Goal: Transaction & Acquisition: Purchase product/service

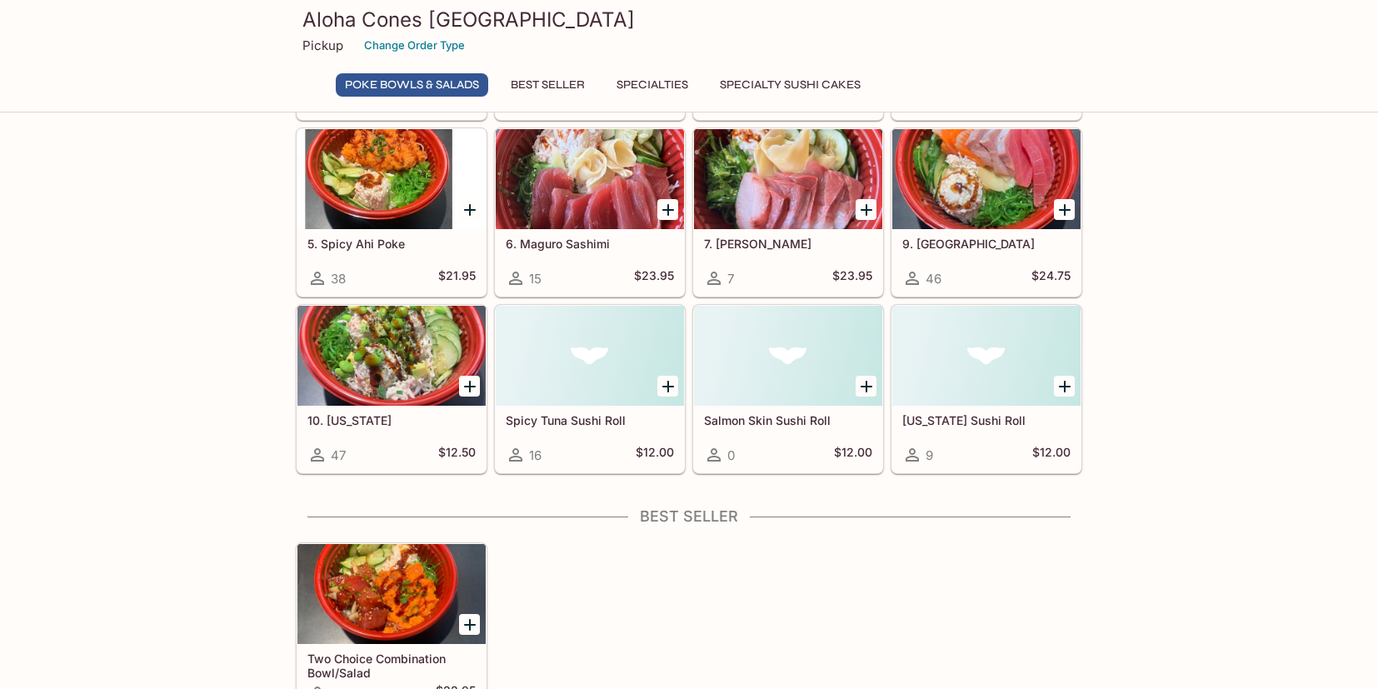
scroll to position [458, 0]
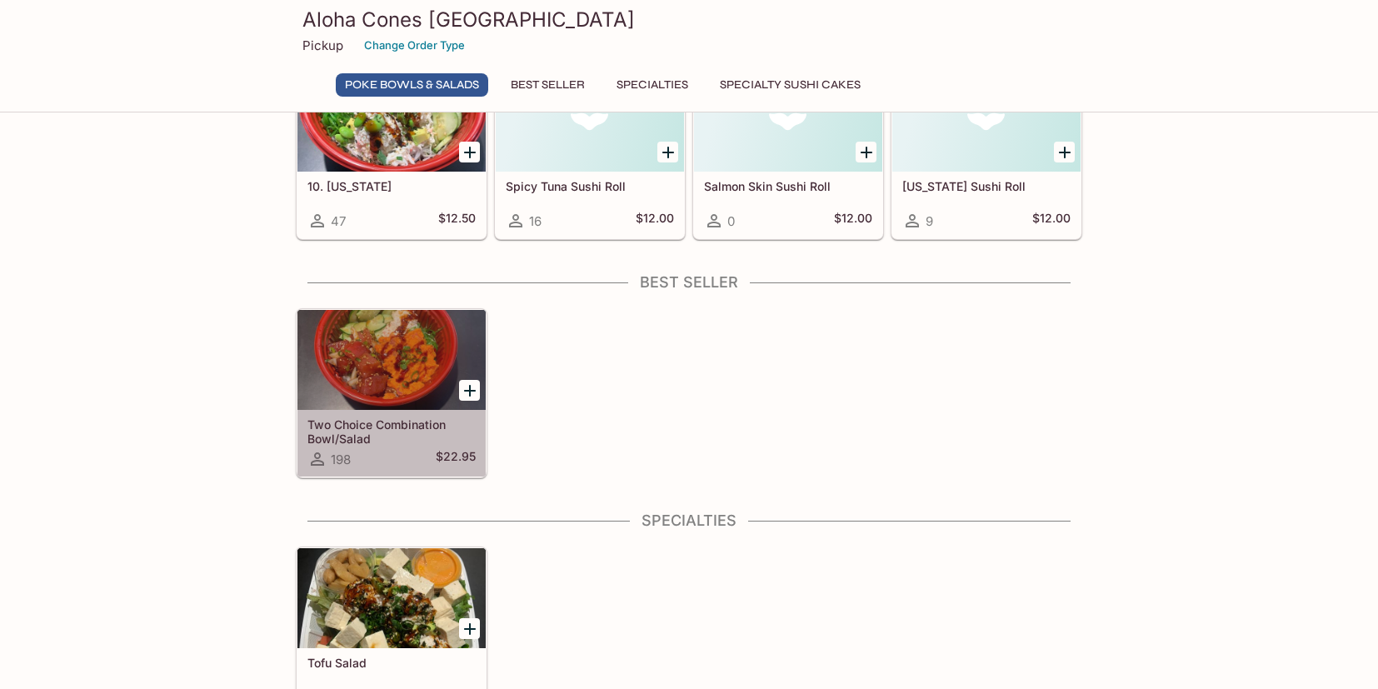
click at [415, 412] on div "Two Choice Combination Bowl/Salad 198 $22.95" at bounding box center [391, 443] width 188 height 67
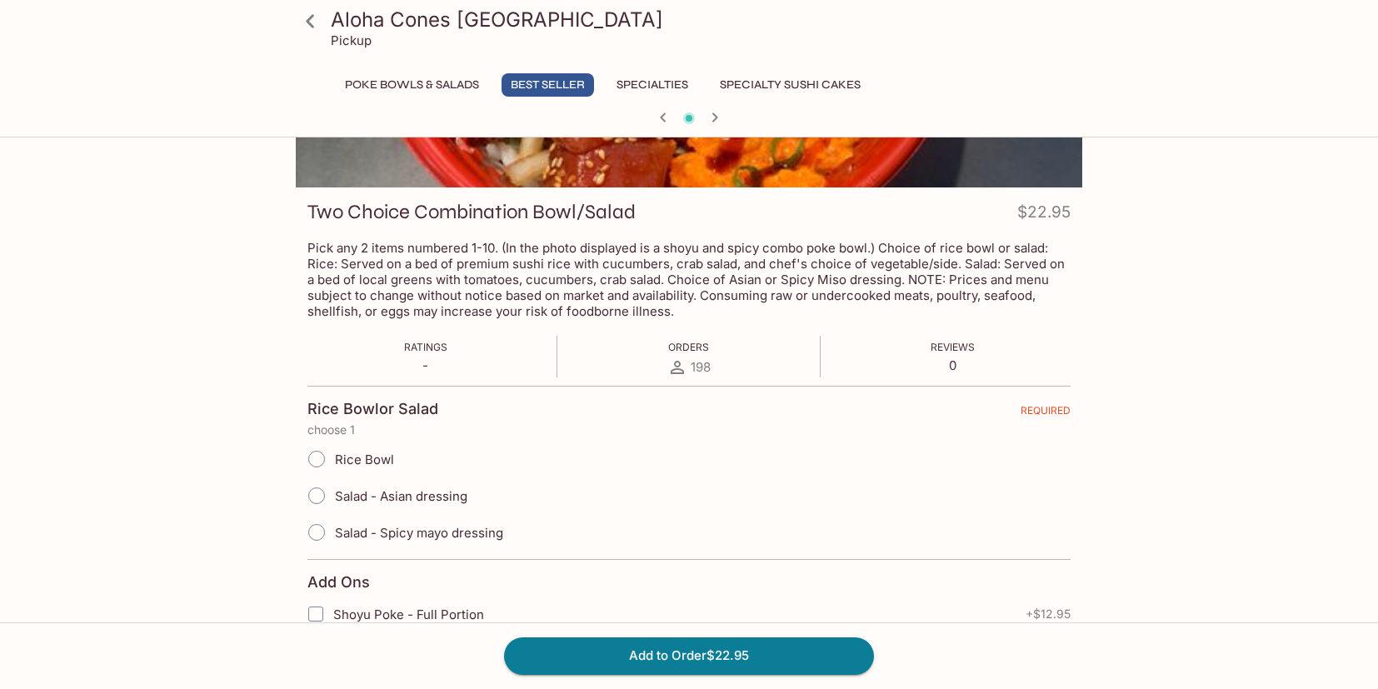
scroll to position [427, 0]
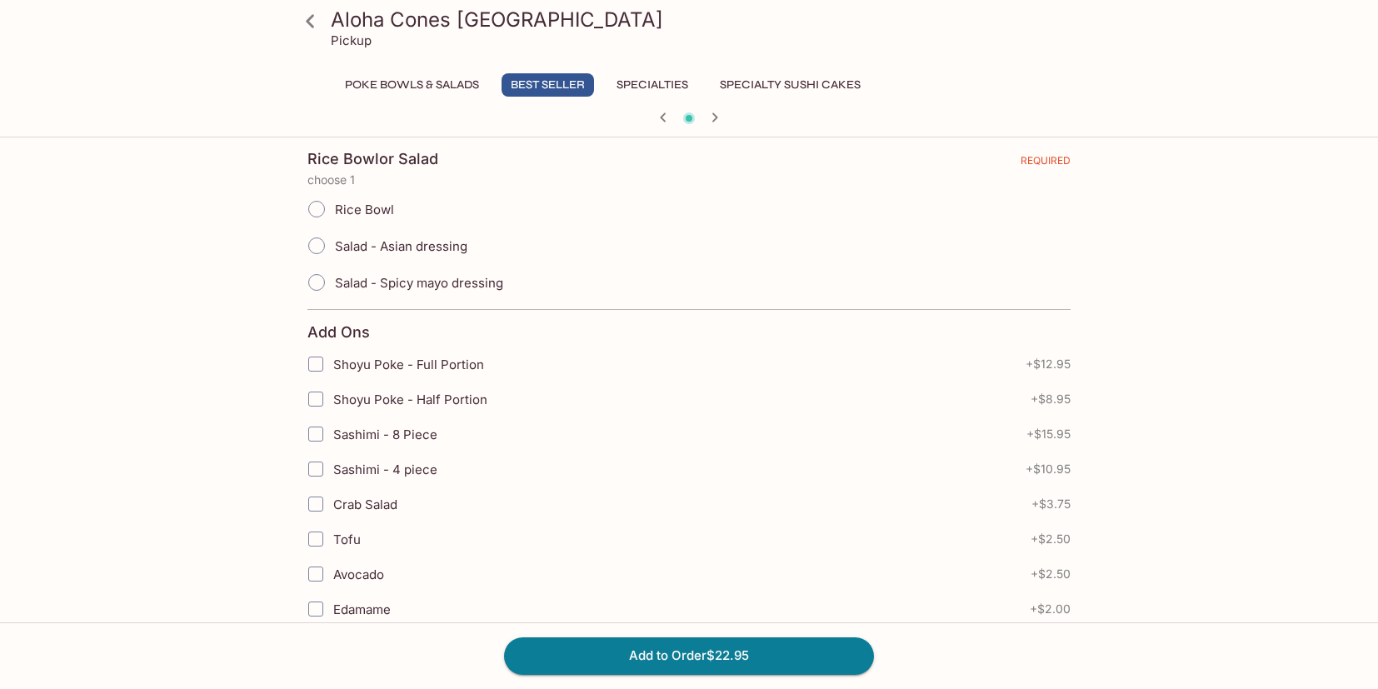
click at [378, 203] on span "Rice Bowl" at bounding box center [364, 210] width 59 height 16
click at [334, 203] on input "Rice Bowl" at bounding box center [316, 209] width 35 height 35
radio input "true"
click at [414, 403] on span "Shoyu Poke - Half Portion" at bounding box center [410, 400] width 154 height 16
click at [332, 403] on input "Shoyu Poke - Half Portion" at bounding box center [315, 398] width 33 height 33
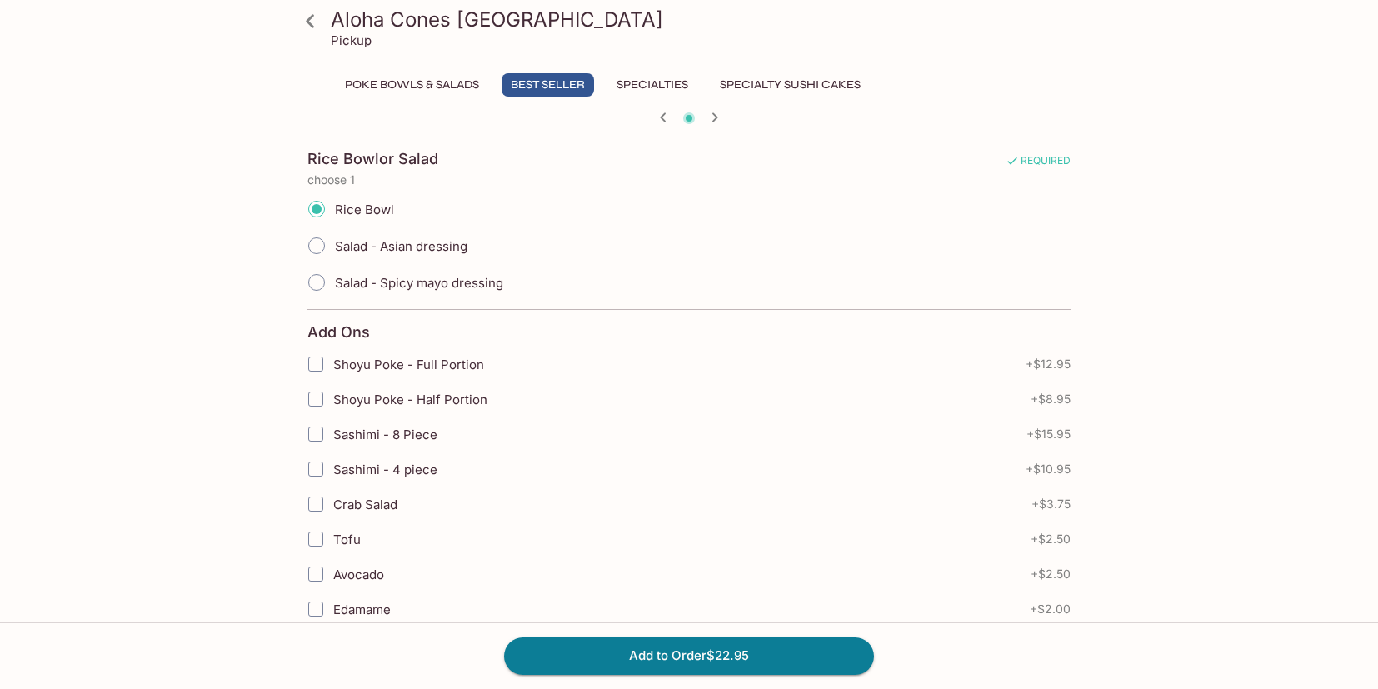
checkbox input "true"
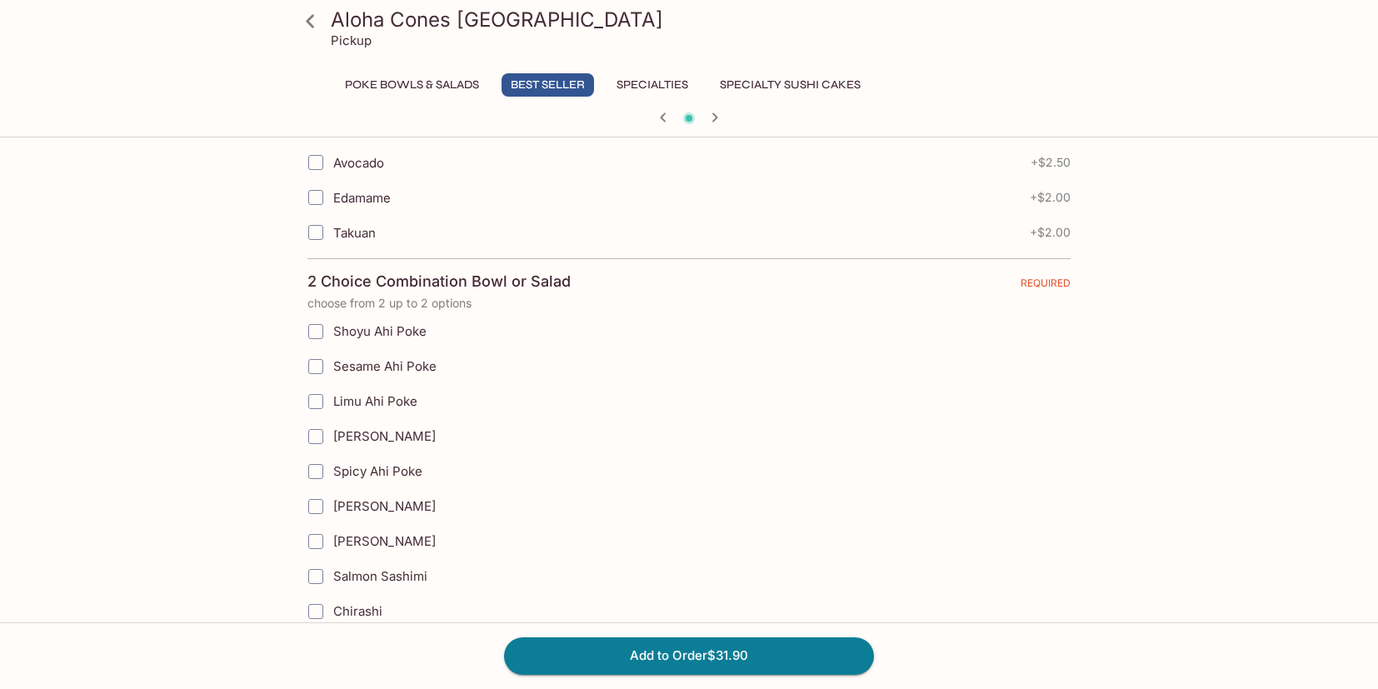
scroll to position [915, 0]
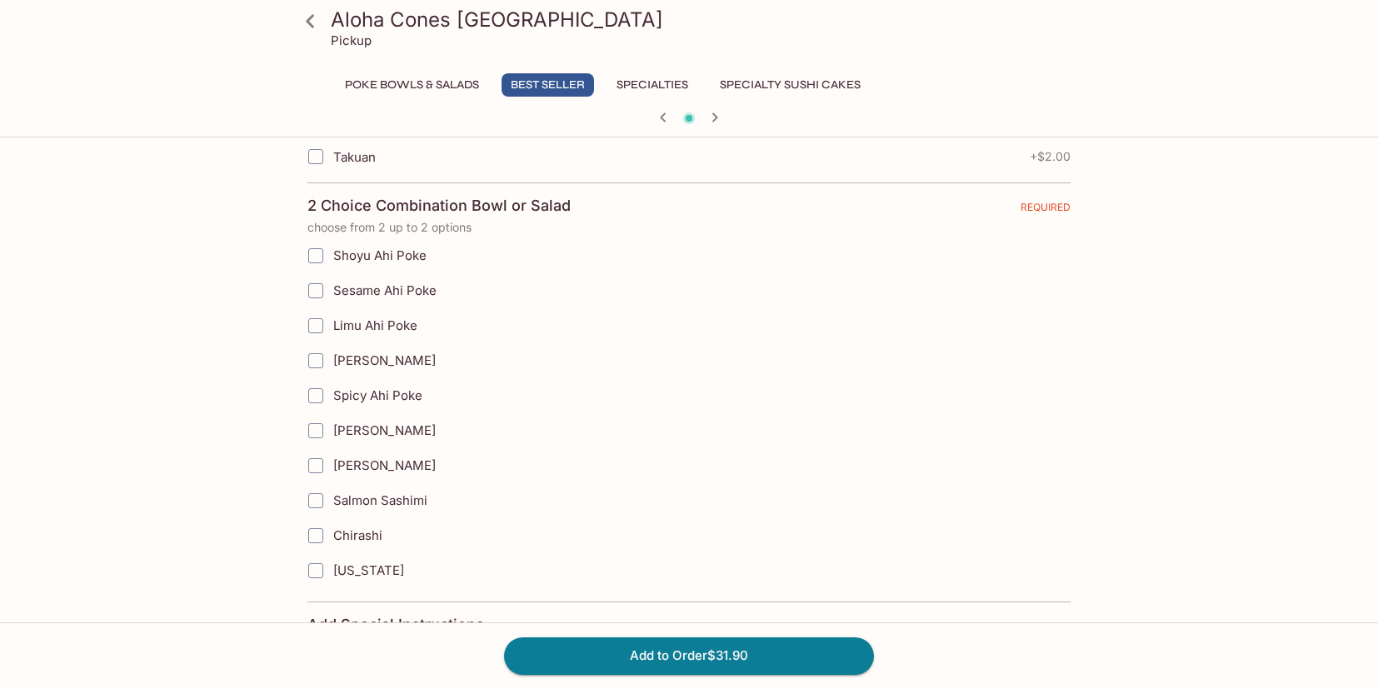
click at [382, 295] on span "Sesame Ahi Poke" at bounding box center [384, 290] width 103 height 16
click at [332, 295] on input "Sesame Ahi Poke" at bounding box center [315, 290] width 33 height 33
checkbox input "true"
click at [347, 402] on span "Spicy Ahi Poke" at bounding box center [377, 395] width 89 height 16
click at [332, 402] on input "Spicy Ahi Poke" at bounding box center [315, 395] width 33 height 33
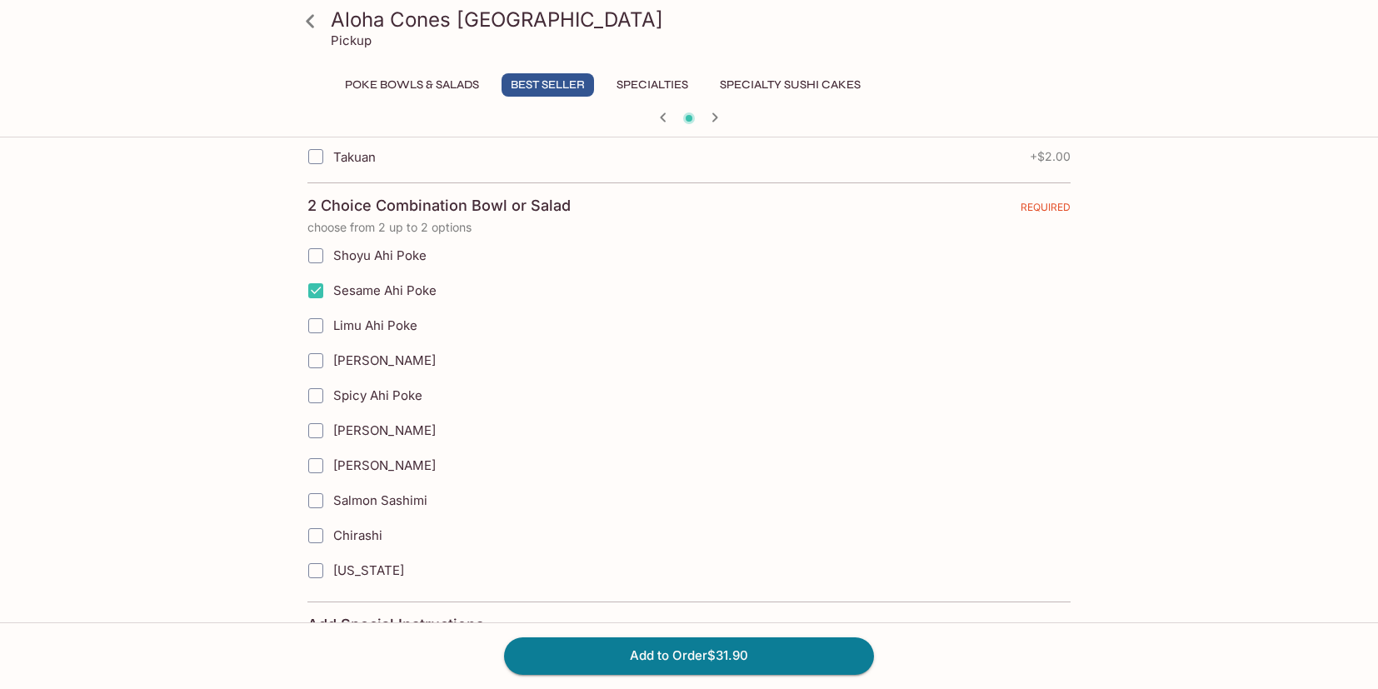
checkbox input "true"
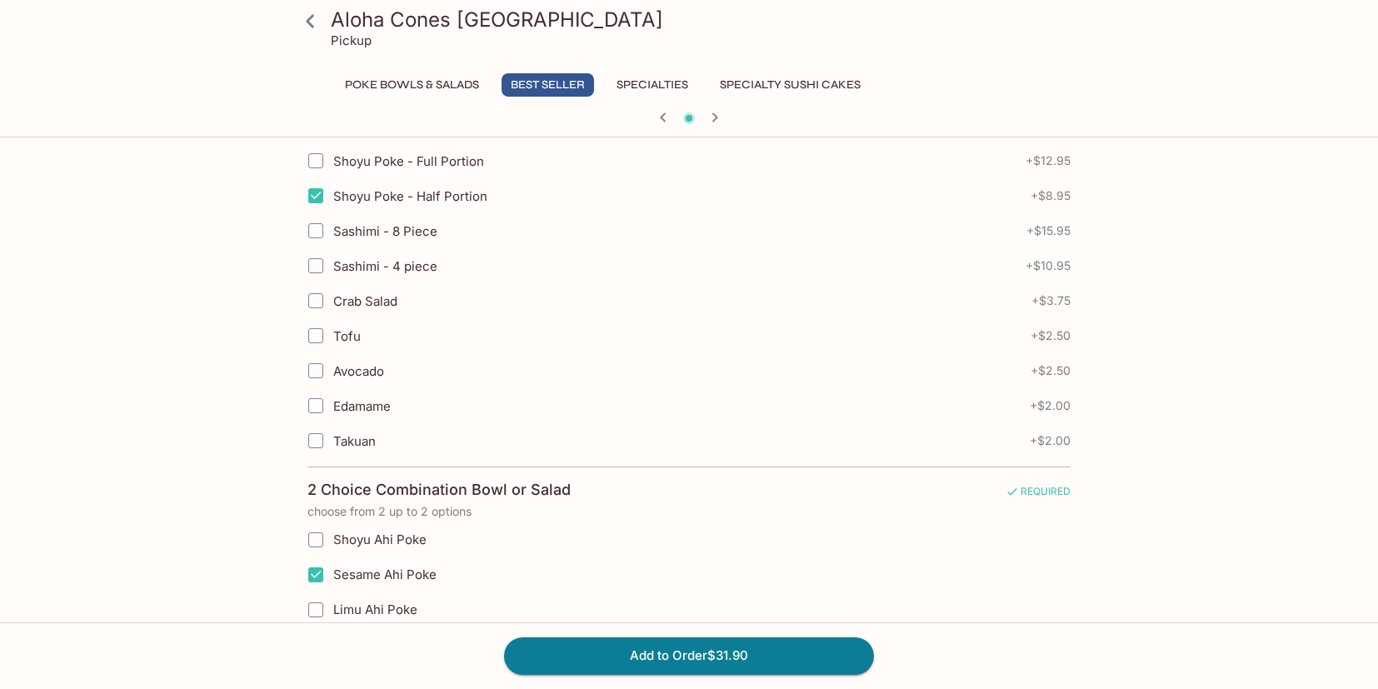
scroll to position [616, 0]
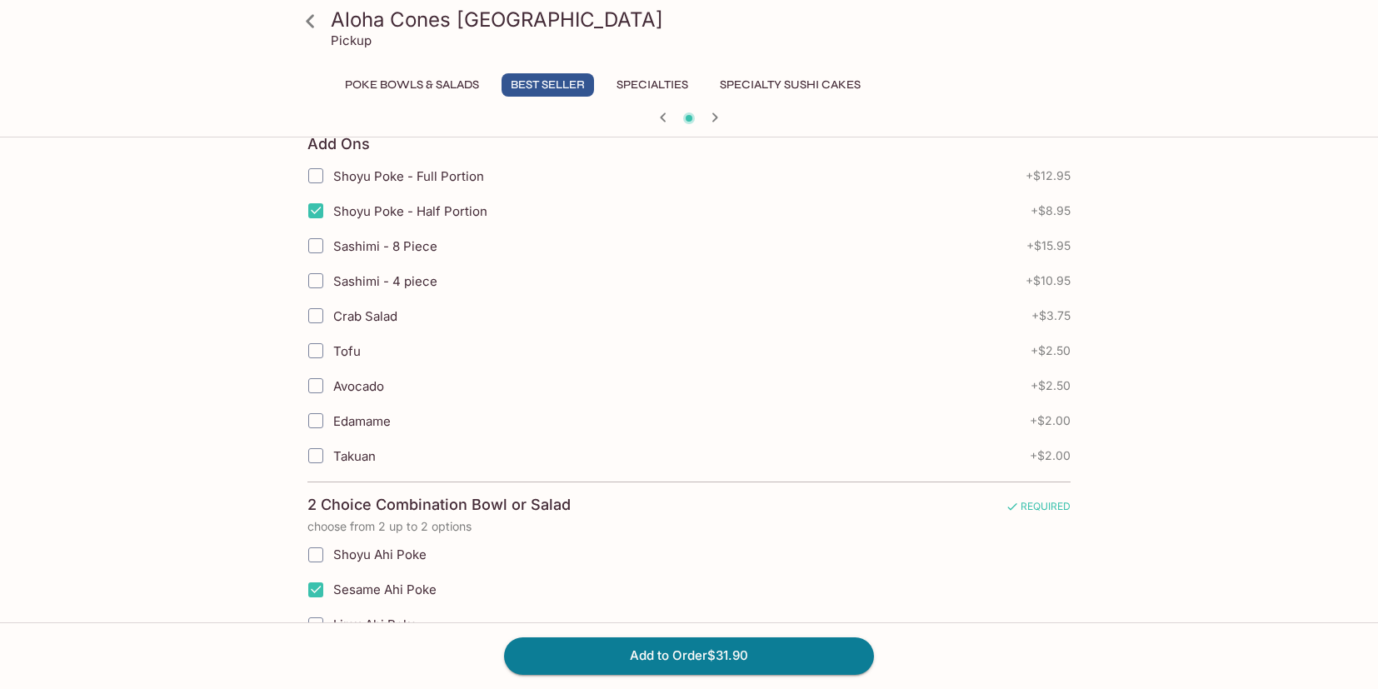
click at [325, 205] on input "Shoyu Poke - Half Portion" at bounding box center [315, 210] width 33 height 33
checkbox input "false"
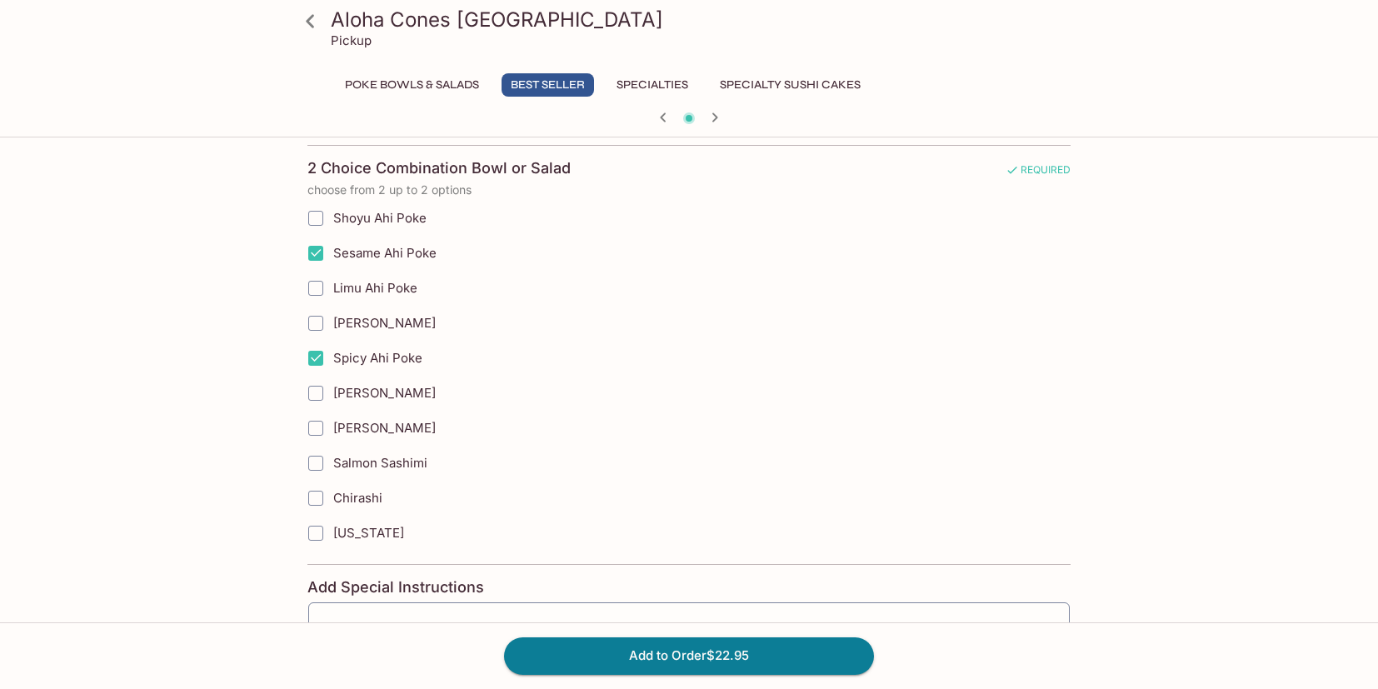
scroll to position [952, 0]
click at [716, 111] on icon "button" at bounding box center [715, 117] width 20 height 20
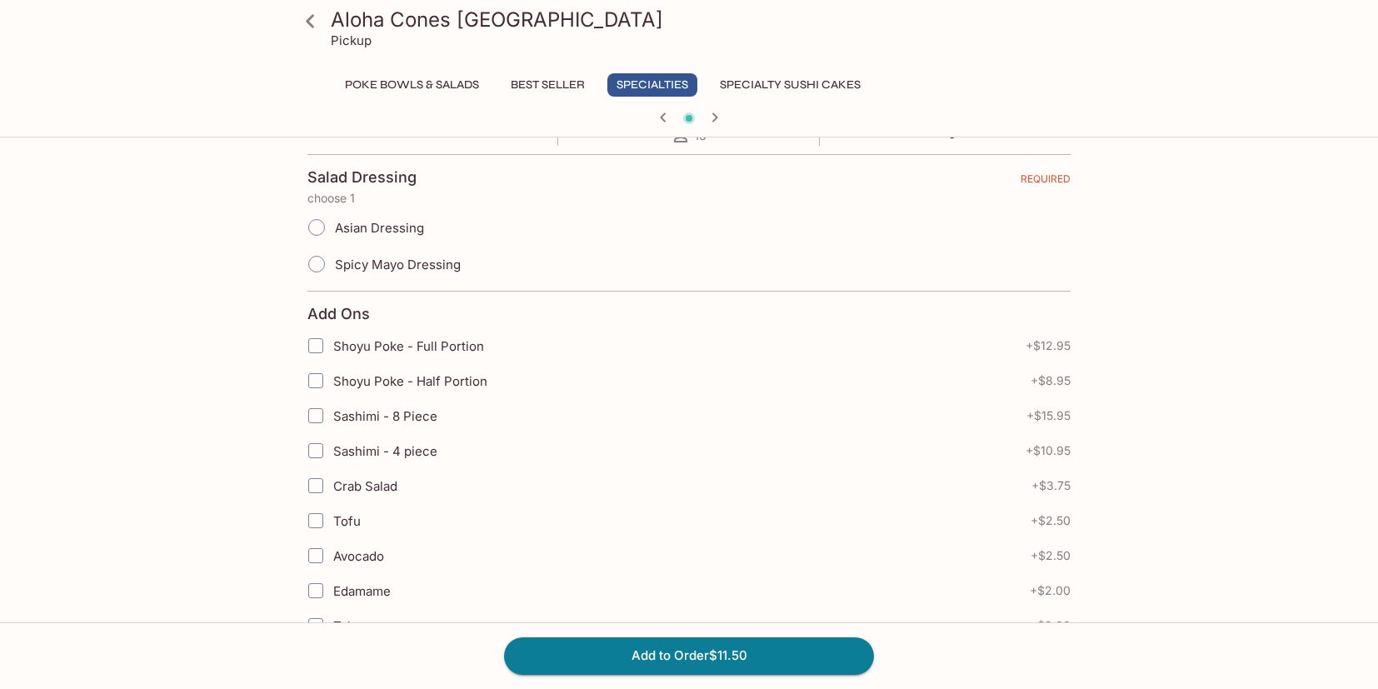
scroll to position [226, 0]
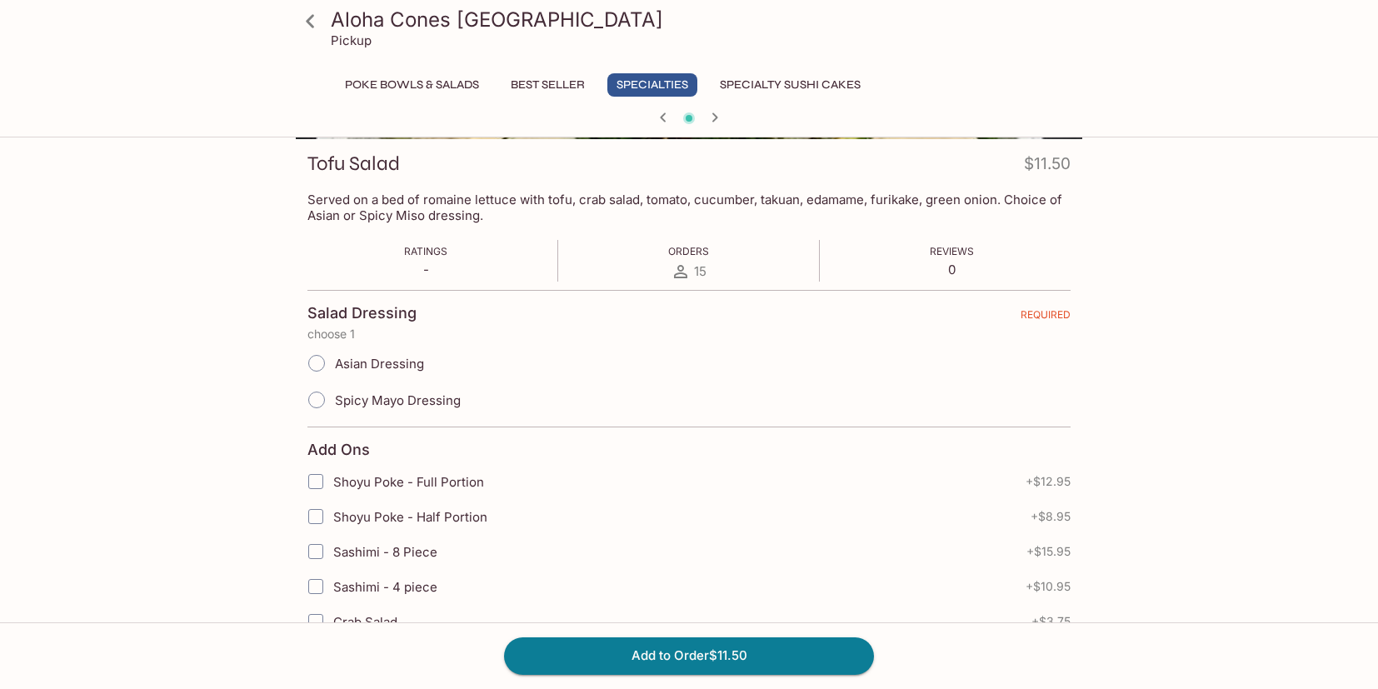
click at [654, 120] on icon "button" at bounding box center [663, 117] width 20 height 20
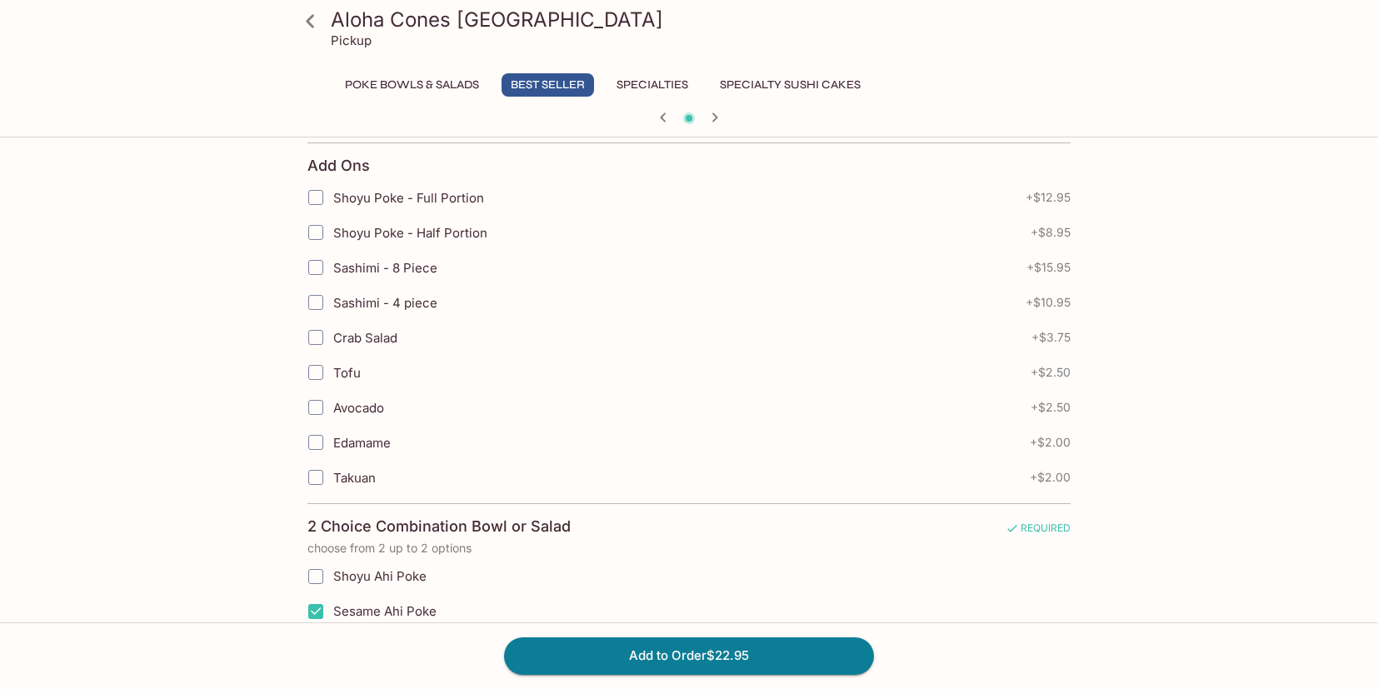
scroll to position [1009, 0]
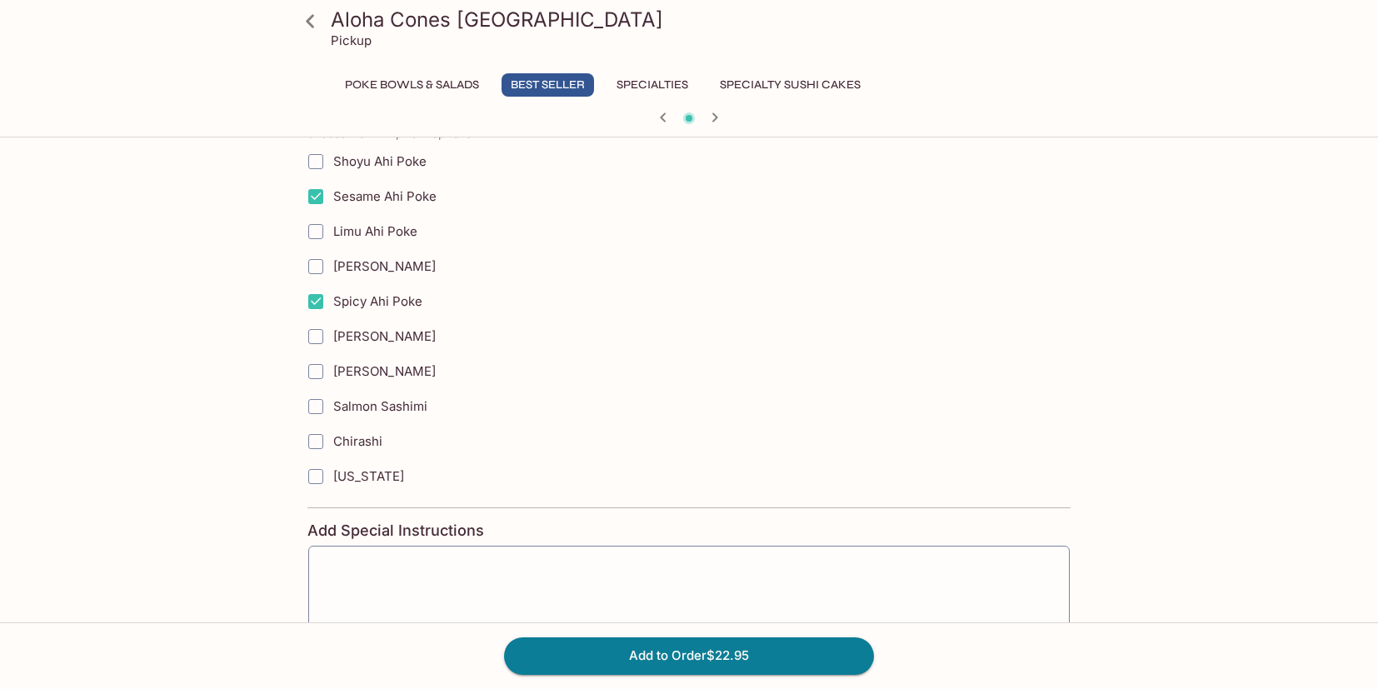
click at [707, 128] on div at bounding box center [689, 119] width 800 height 25
click at [710, 126] on icon "button" at bounding box center [715, 117] width 20 height 20
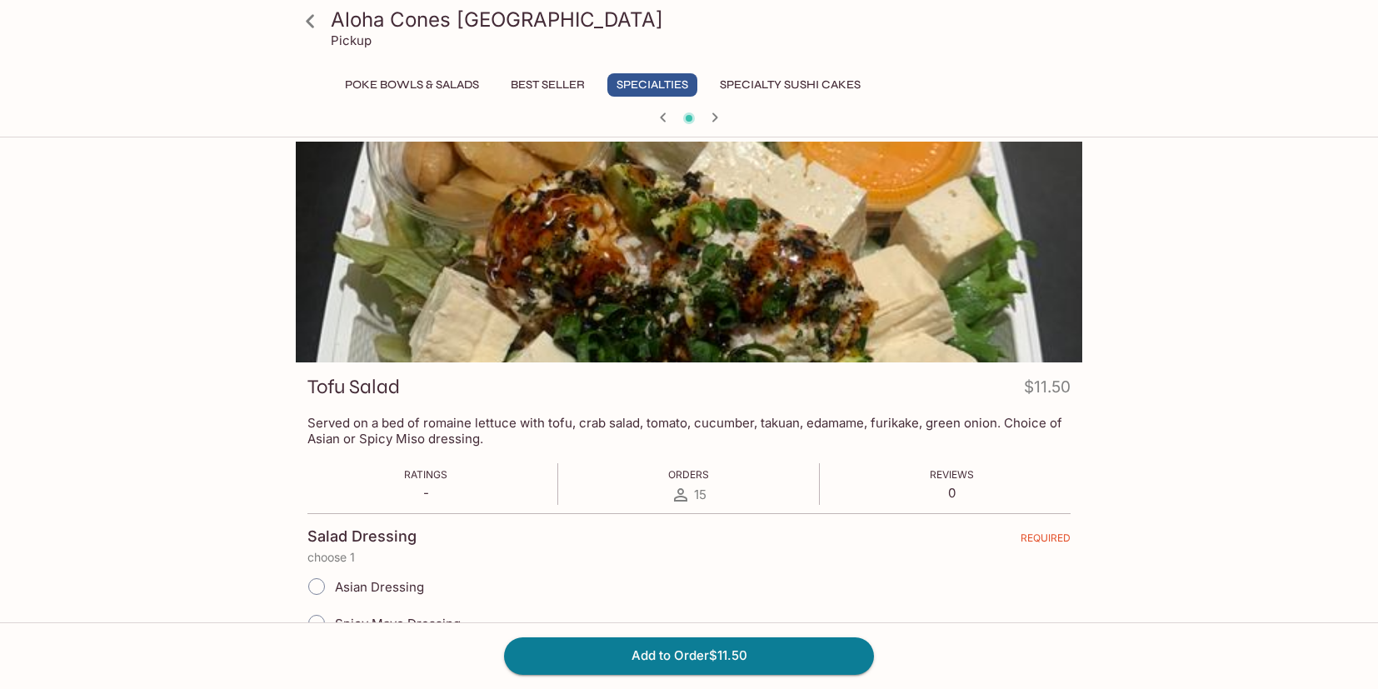
scroll to position [0, 0]
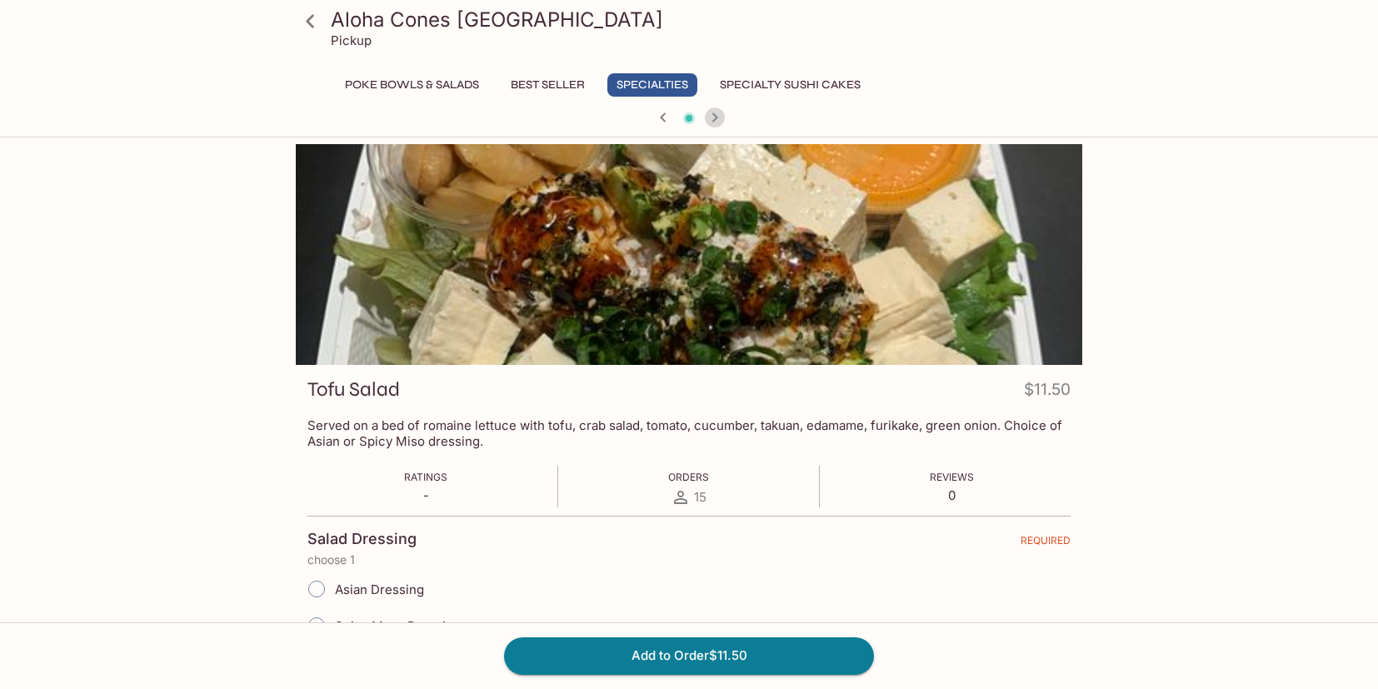
click at [708, 120] on icon "button" at bounding box center [715, 117] width 20 height 20
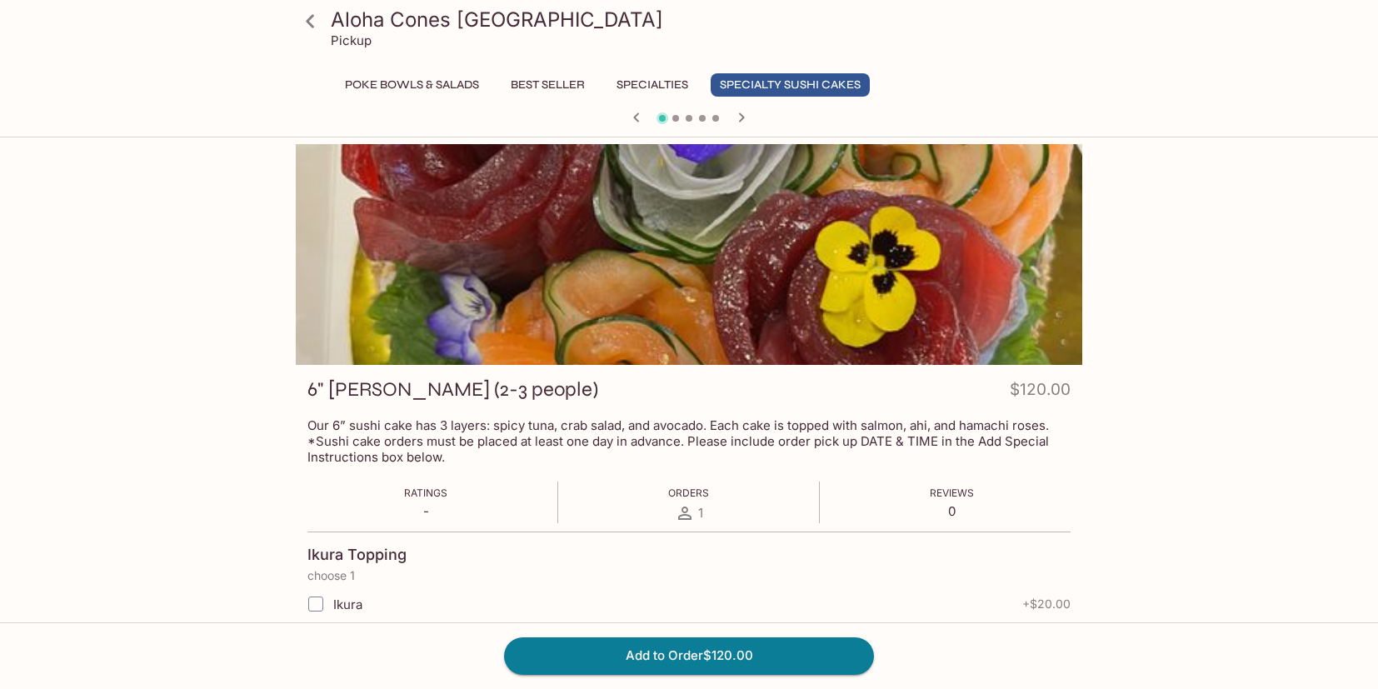
scroll to position [442, 0]
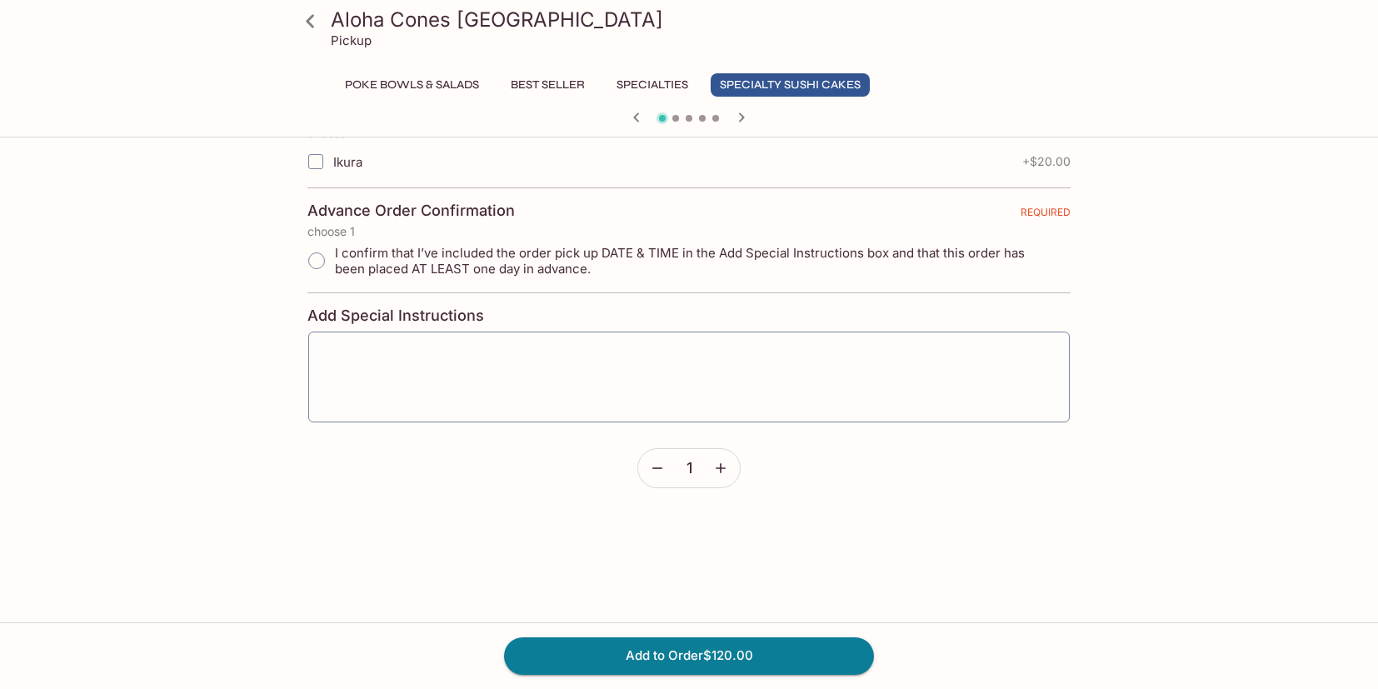
click at [472, 98] on div "Poke Bowls & Salads Best Seller Specialties Specialty Sushi Cakes" at bounding box center [689, 89] width 720 height 33
click at [472, 90] on button "Poke Bowls & Salads" at bounding box center [412, 84] width 152 height 23
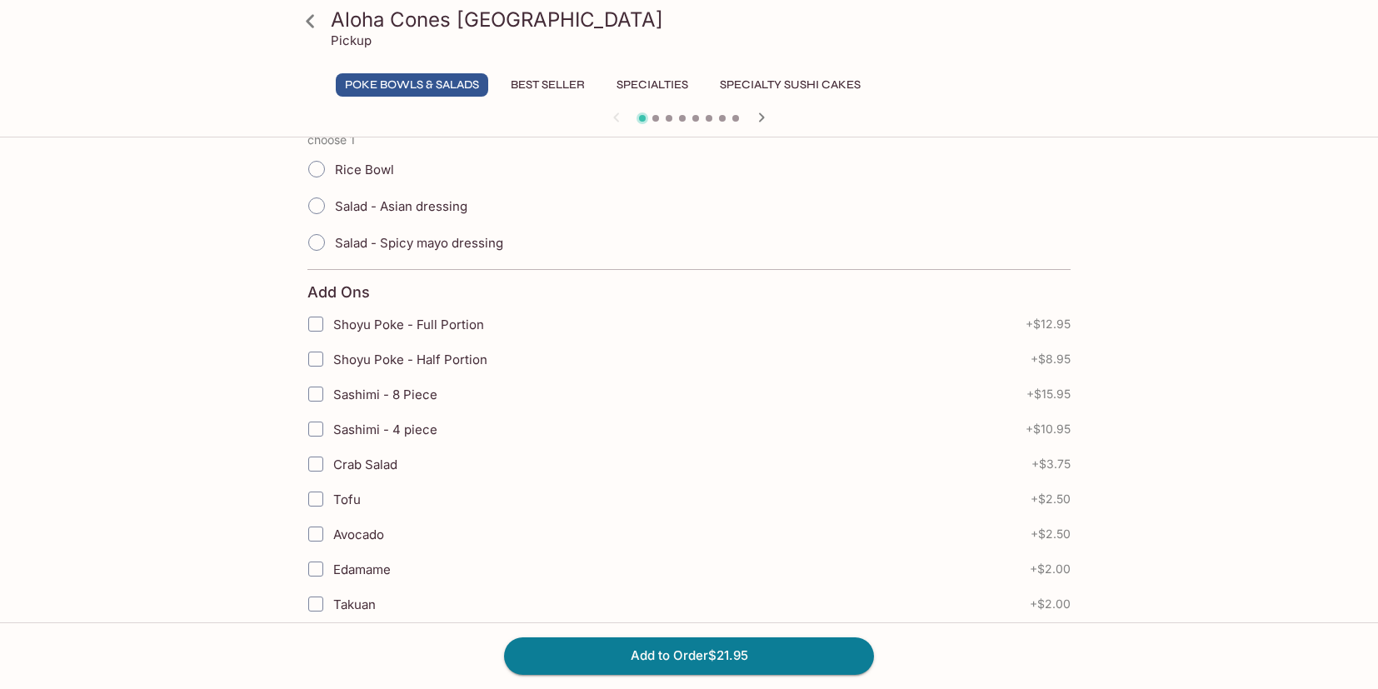
scroll to position [468, 0]
drag, startPoint x: 317, startPoint y: 521, endPoint x: 317, endPoint y: 529, distance: 8.4
click at [317, 523] on input "Avocado" at bounding box center [315, 533] width 33 height 33
click at [322, 539] on input "Avocado" at bounding box center [315, 533] width 33 height 33
checkbox input "true"
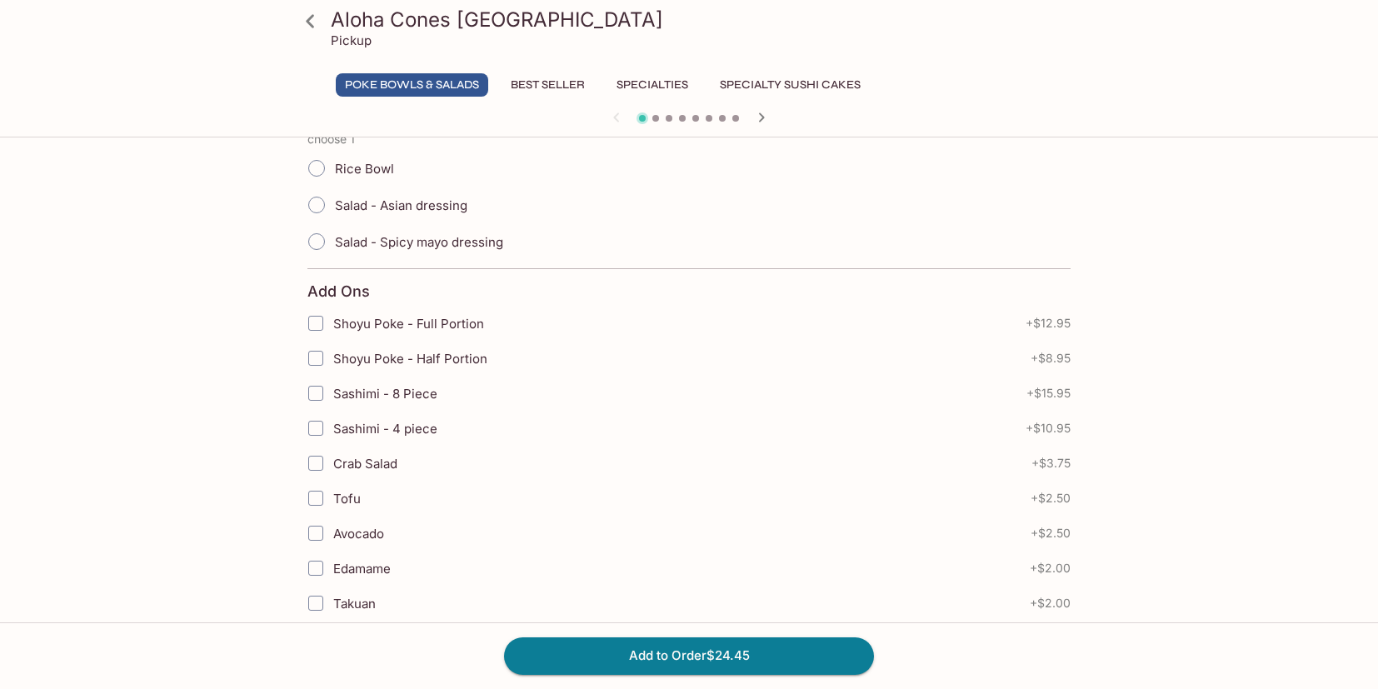
click at [366, 161] on span "Rice Bowl" at bounding box center [364, 169] width 59 height 16
click at [318, 166] on input "Rice Bowl" at bounding box center [316, 168] width 35 height 35
radio input "true"
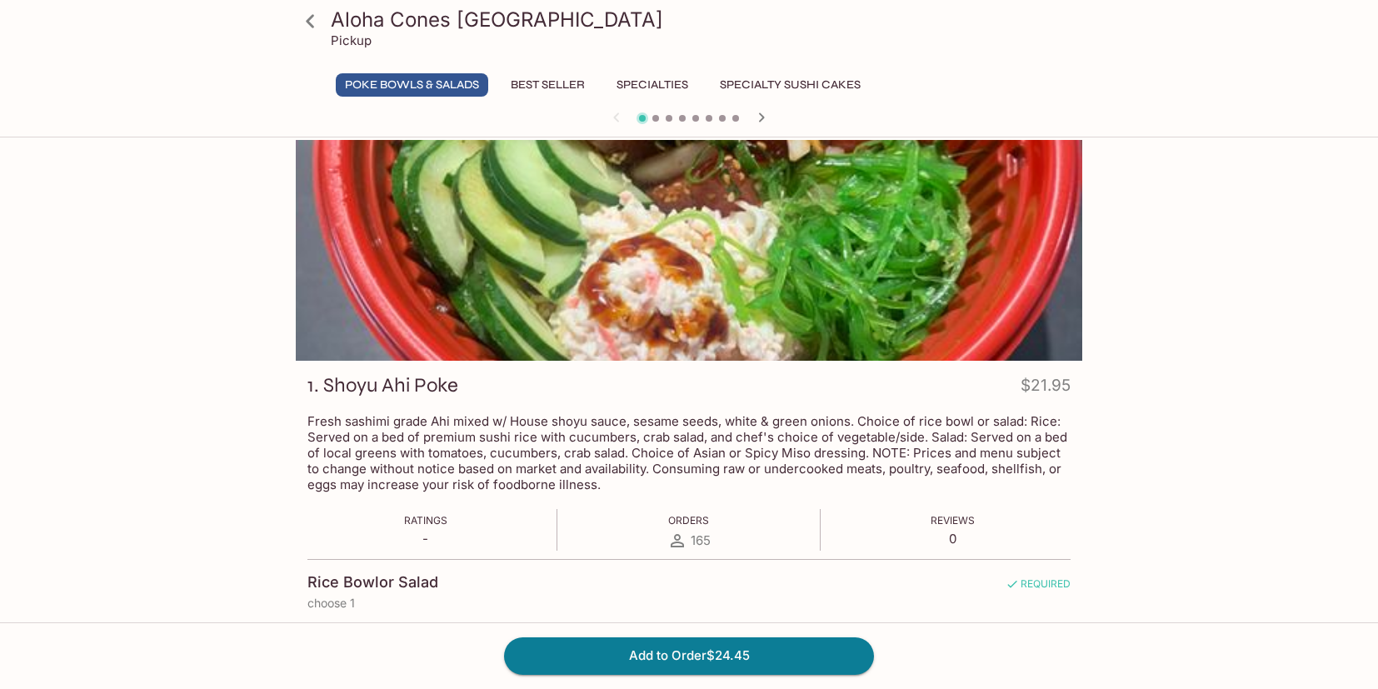
scroll to position [0, 0]
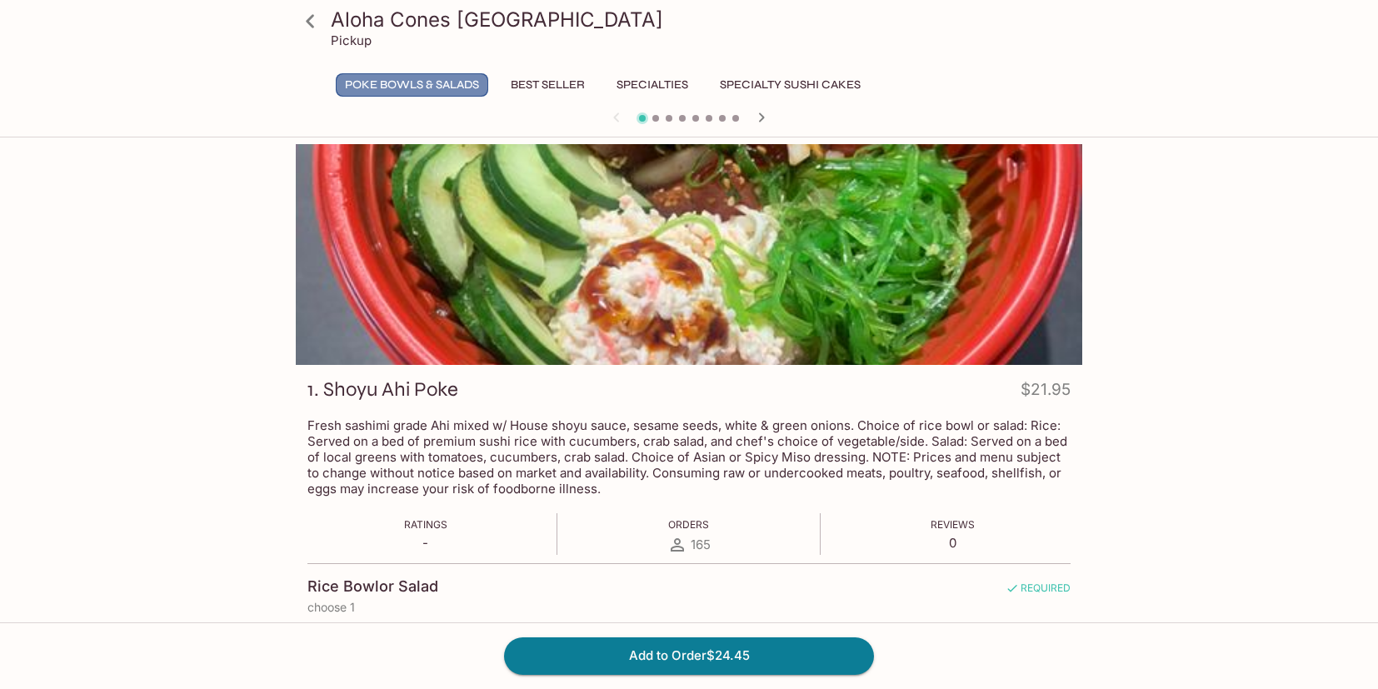
click at [435, 86] on button "Poke Bowls & Salads" at bounding box center [412, 84] width 152 height 23
click at [559, 89] on button "Best Seller" at bounding box center [548, 84] width 92 height 23
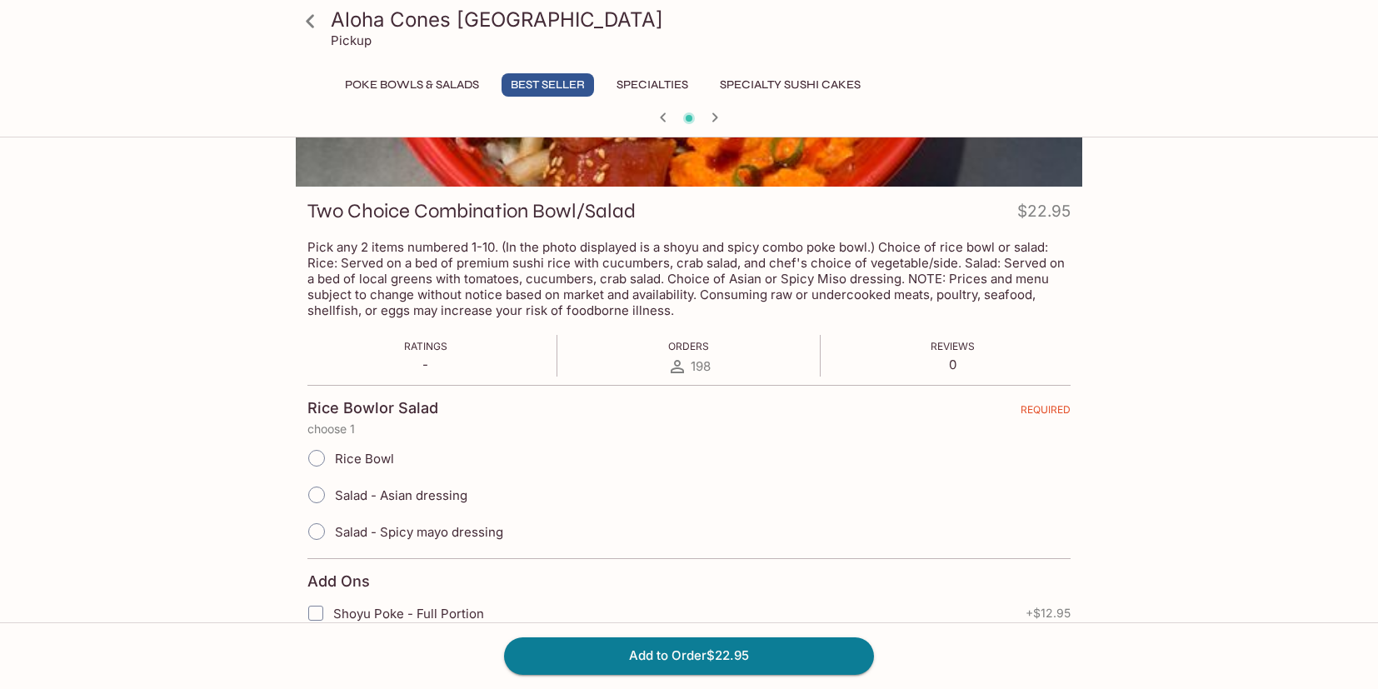
scroll to position [182, 0]
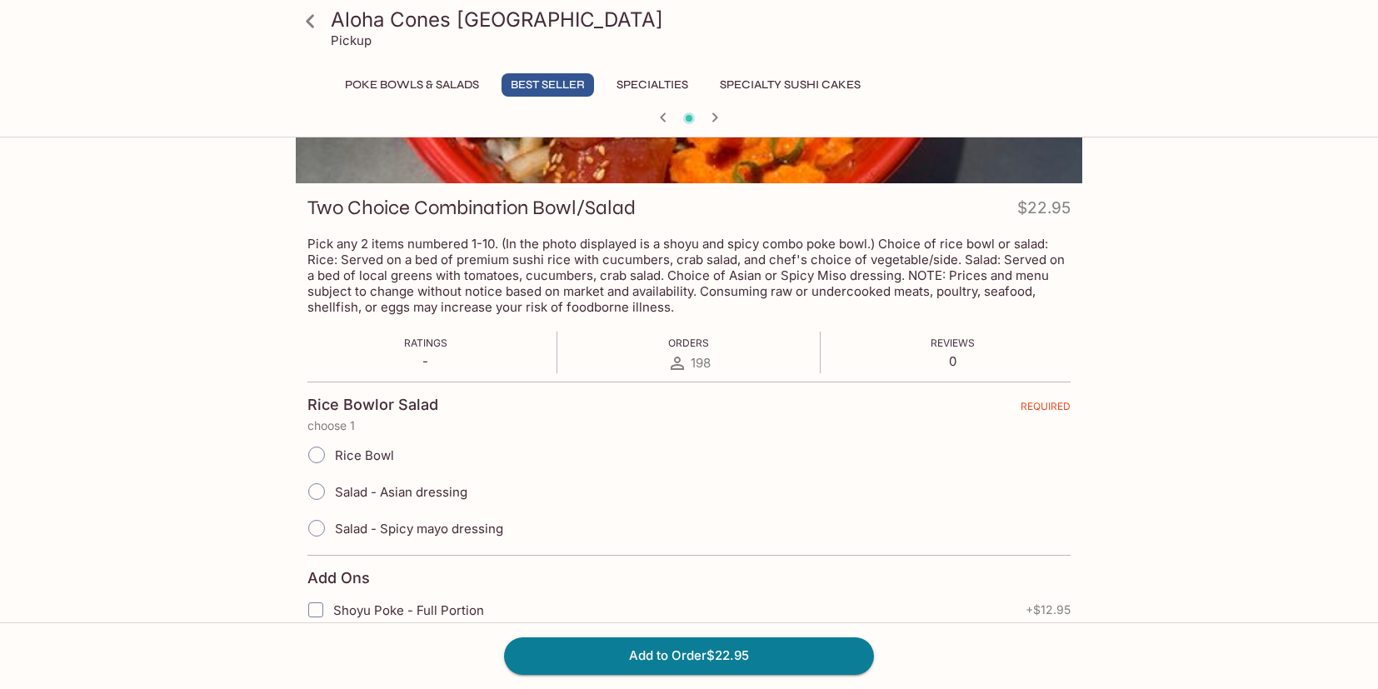
click at [359, 460] on span "Rice Bowl" at bounding box center [364, 455] width 59 height 16
click at [317, 455] on input "Rice Bowl" at bounding box center [316, 454] width 35 height 35
radio input "true"
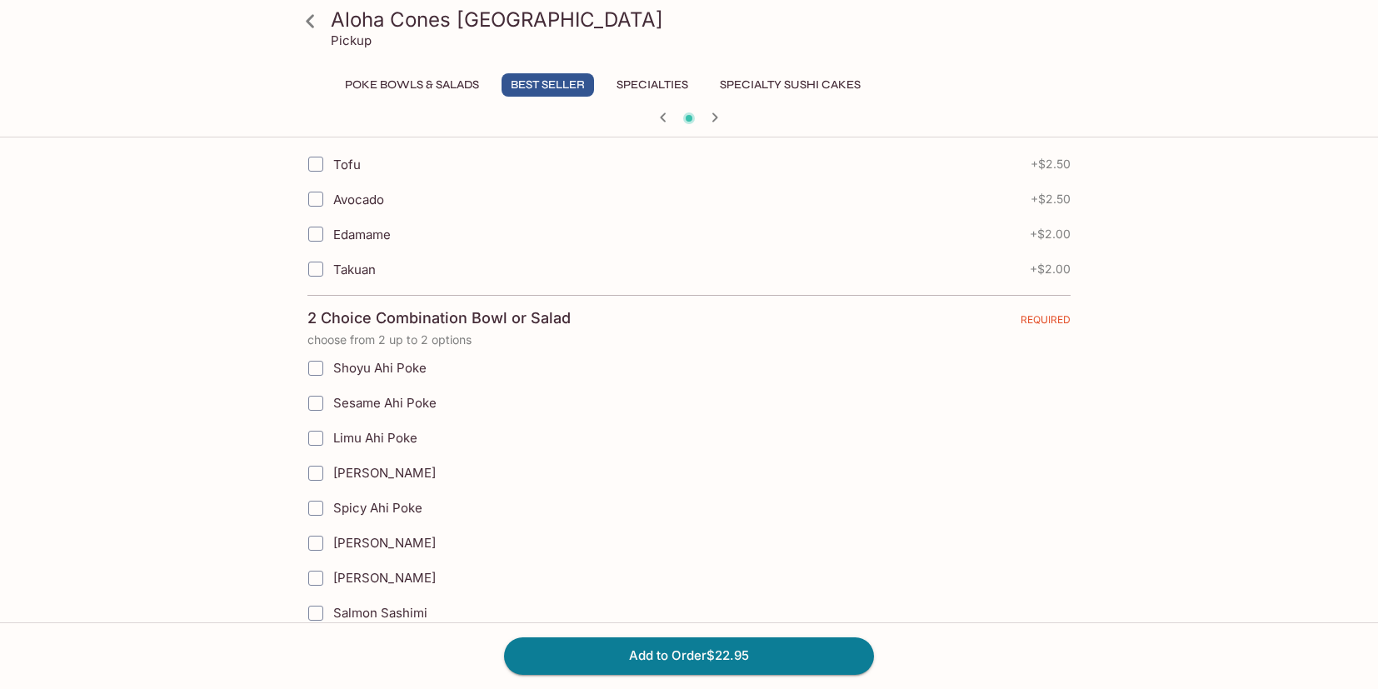
scroll to position [803, 0]
click at [417, 406] on span "Sesame Ahi Poke" at bounding box center [384, 402] width 103 height 16
click at [332, 406] on input "Sesame Ahi Poke" at bounding box center [315, 402] width 33 height 33
checkbox input "true"
click at [378, 506] on span "Spicy Ahi Poke" at bounding box center [377, 507] width 89 height 16
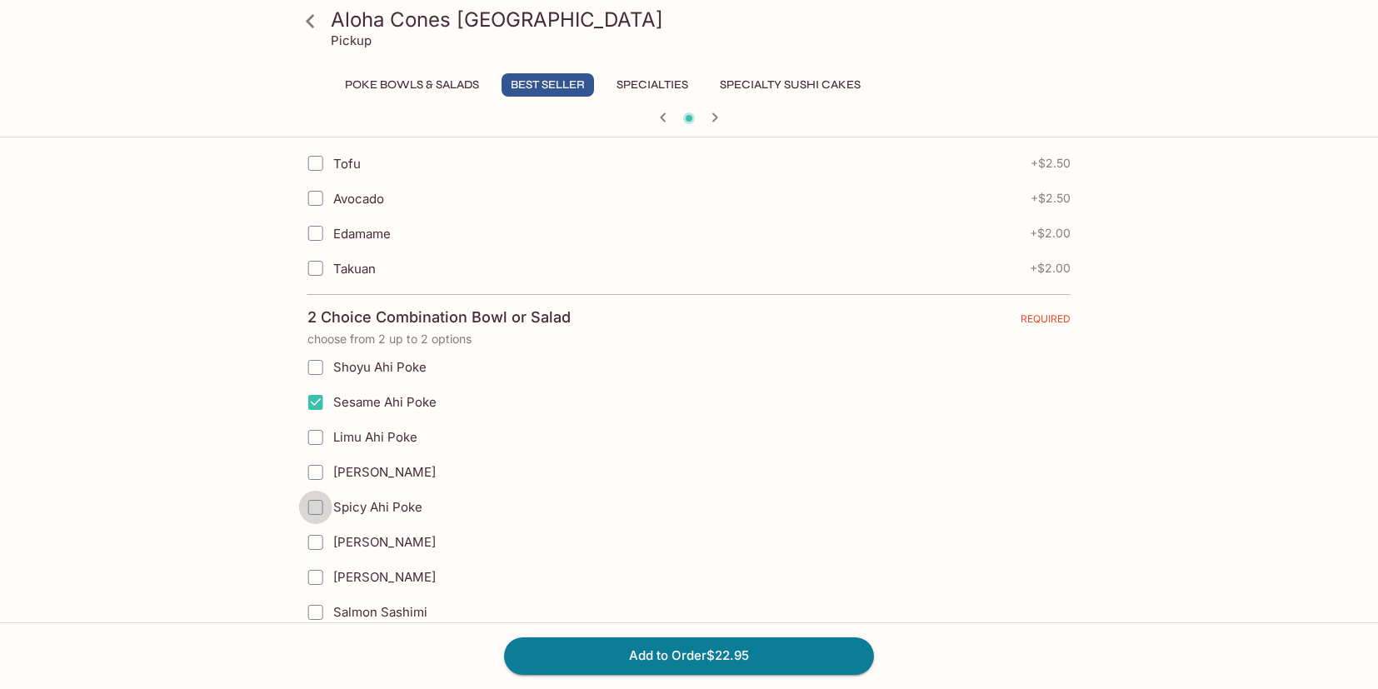
click at [321, 507] on input "Spicy Ahi Poke" at bounding box center [315, 507] width 33 height 33
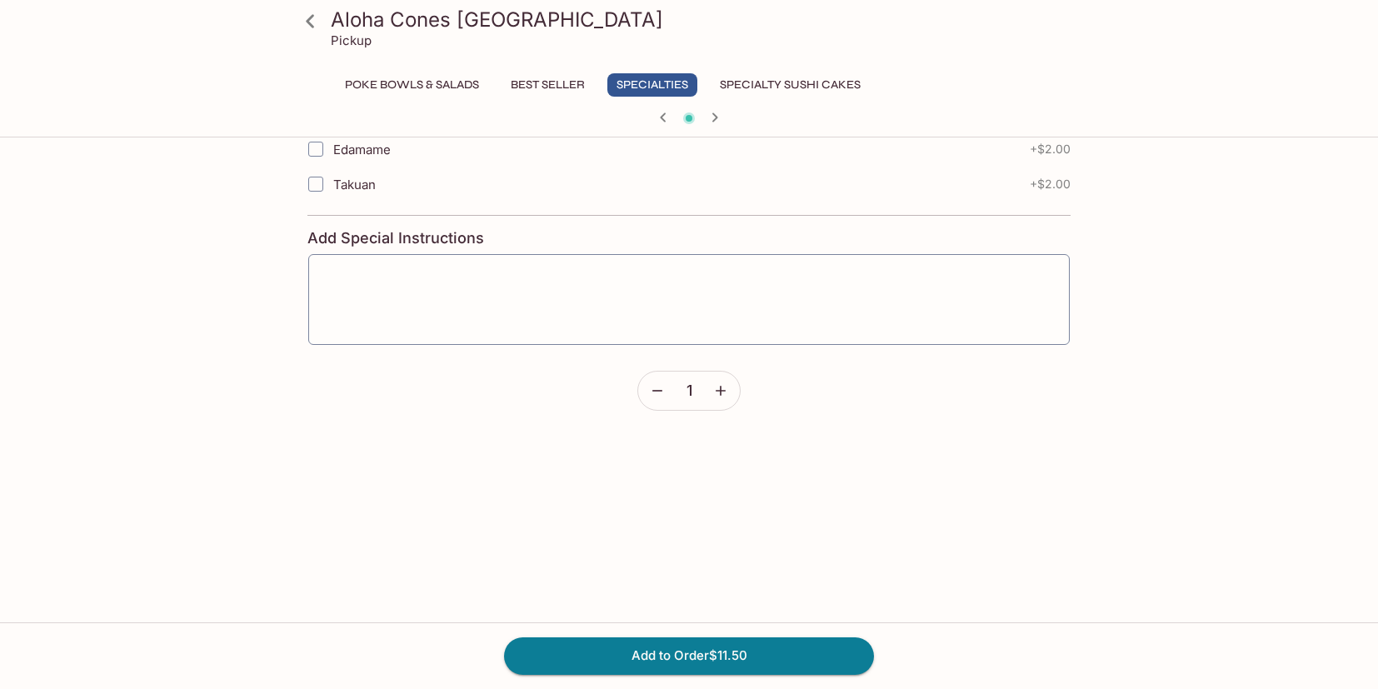
click at [508, 19] on h3 "Aloha Cones [GEOGRAPHIC_DATA]" at bounding box center [703, 20] width 745 height 26
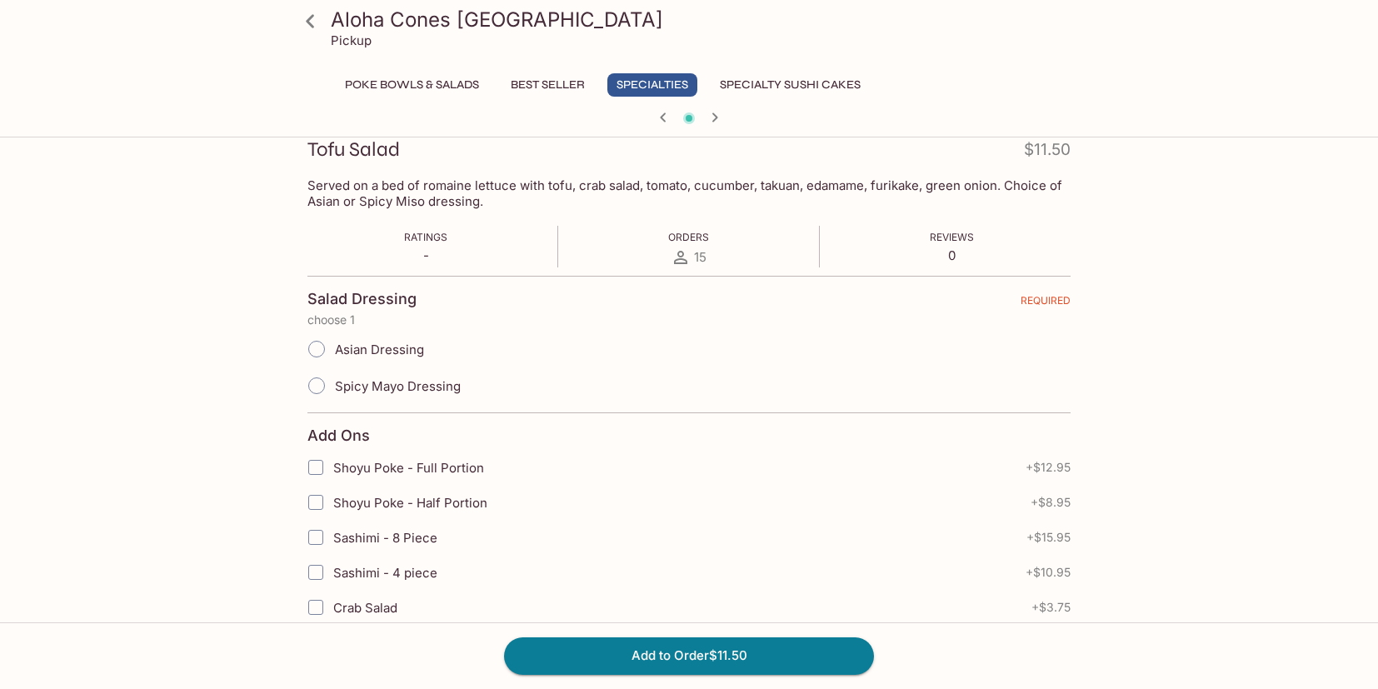
scroll to position [0, 0]
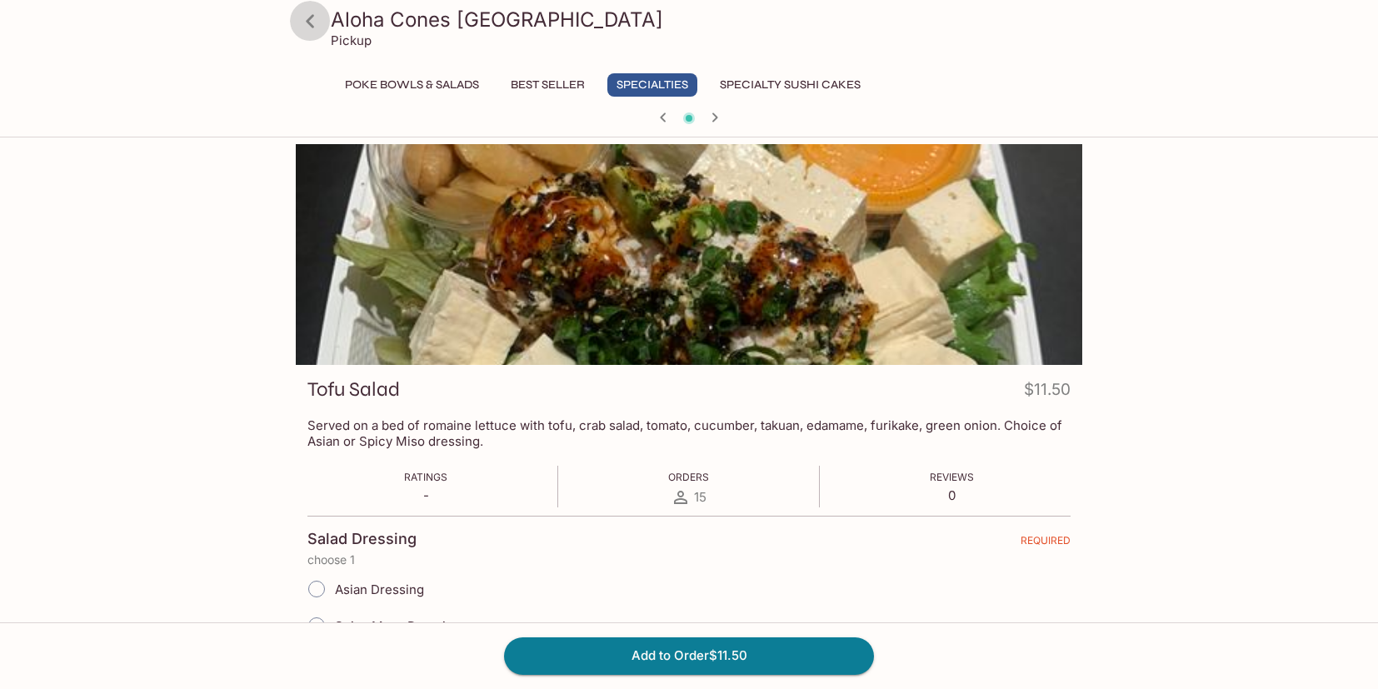
click at [321, 25] on icon at bounding box center [310, 21] width 29 height 29
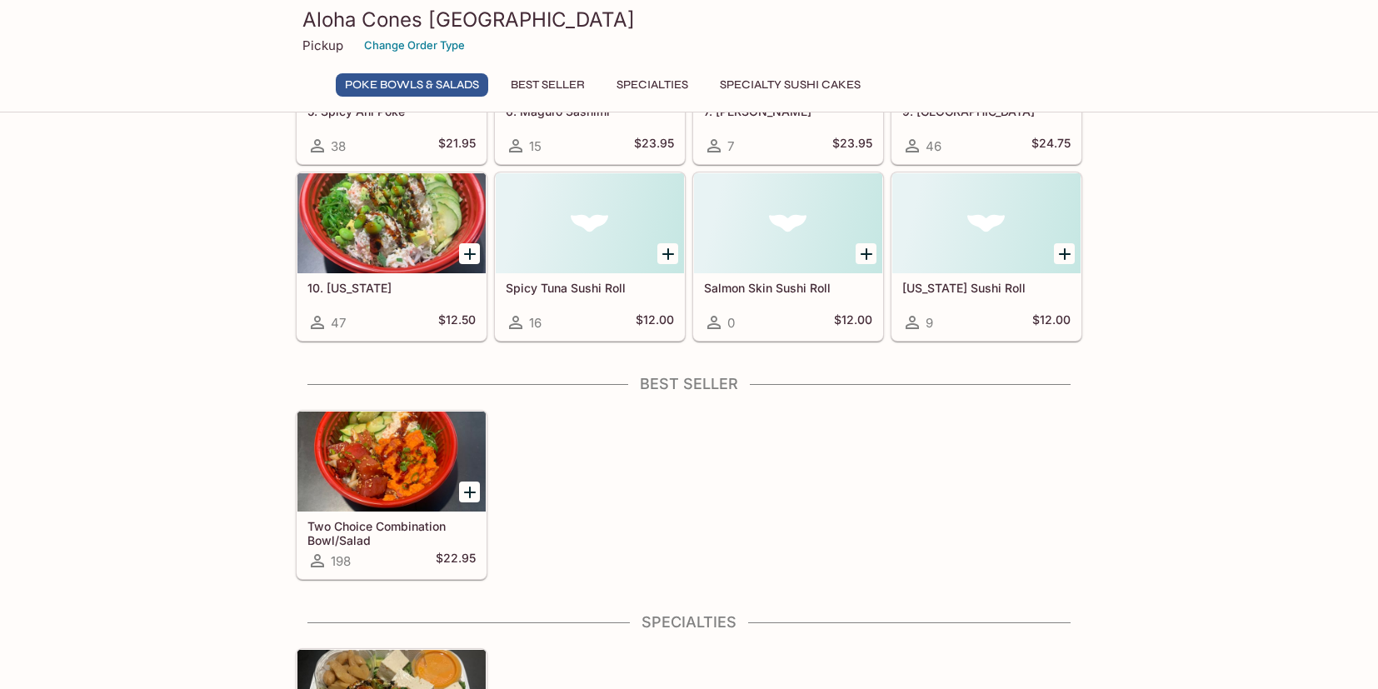
scroll to position [358, 0]
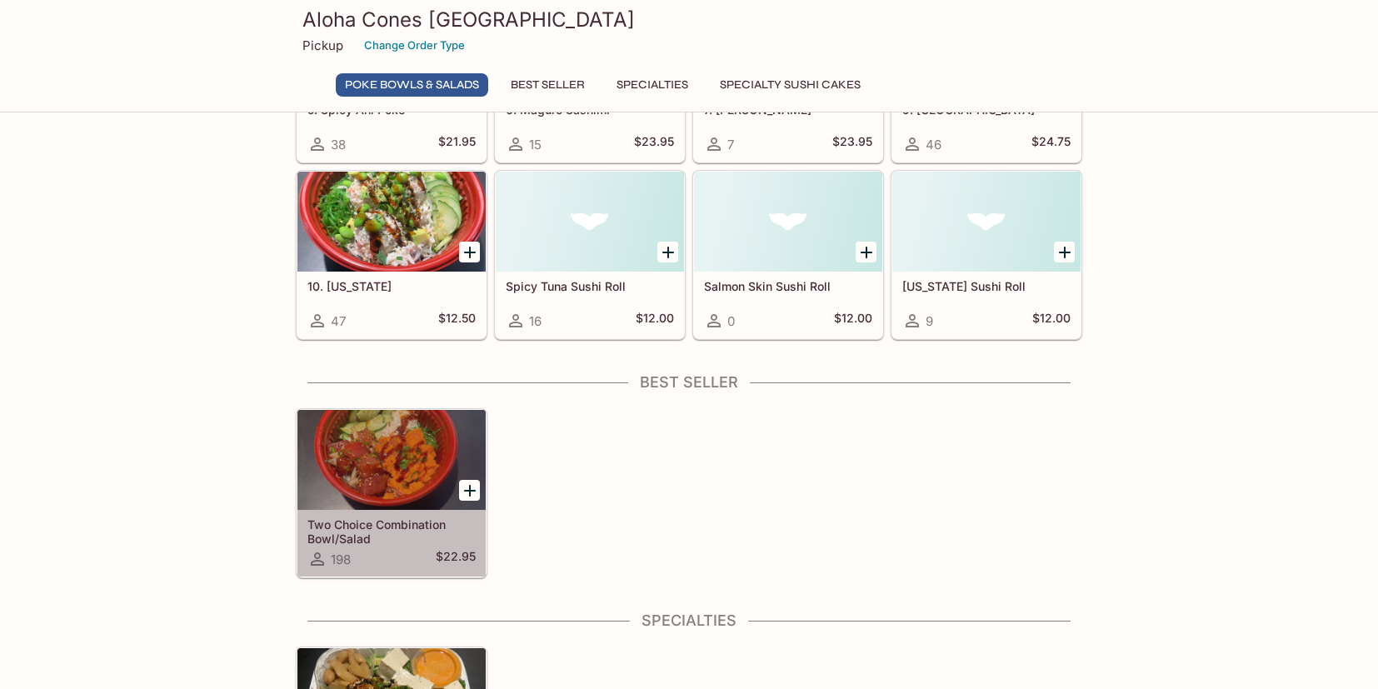
click at [362, 447] on div at bounding box center [391, 460] width 188 height 100
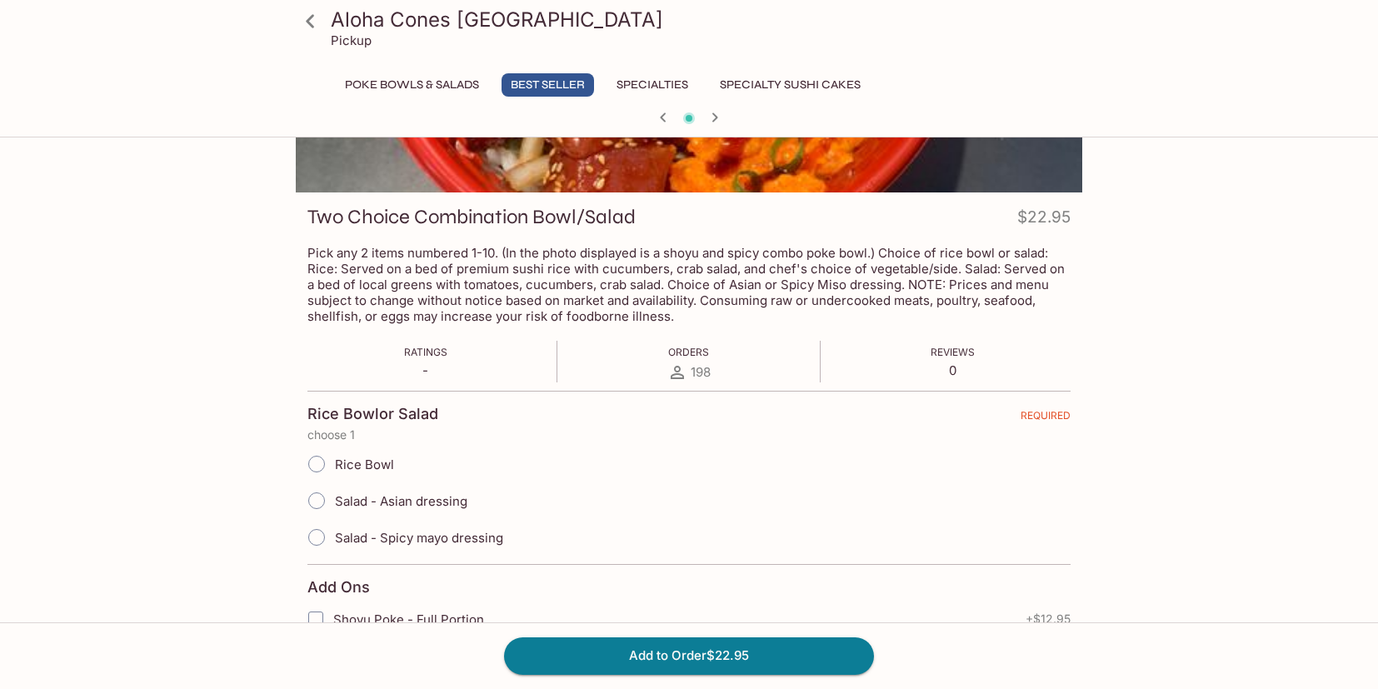
scroll to position [179, 0]
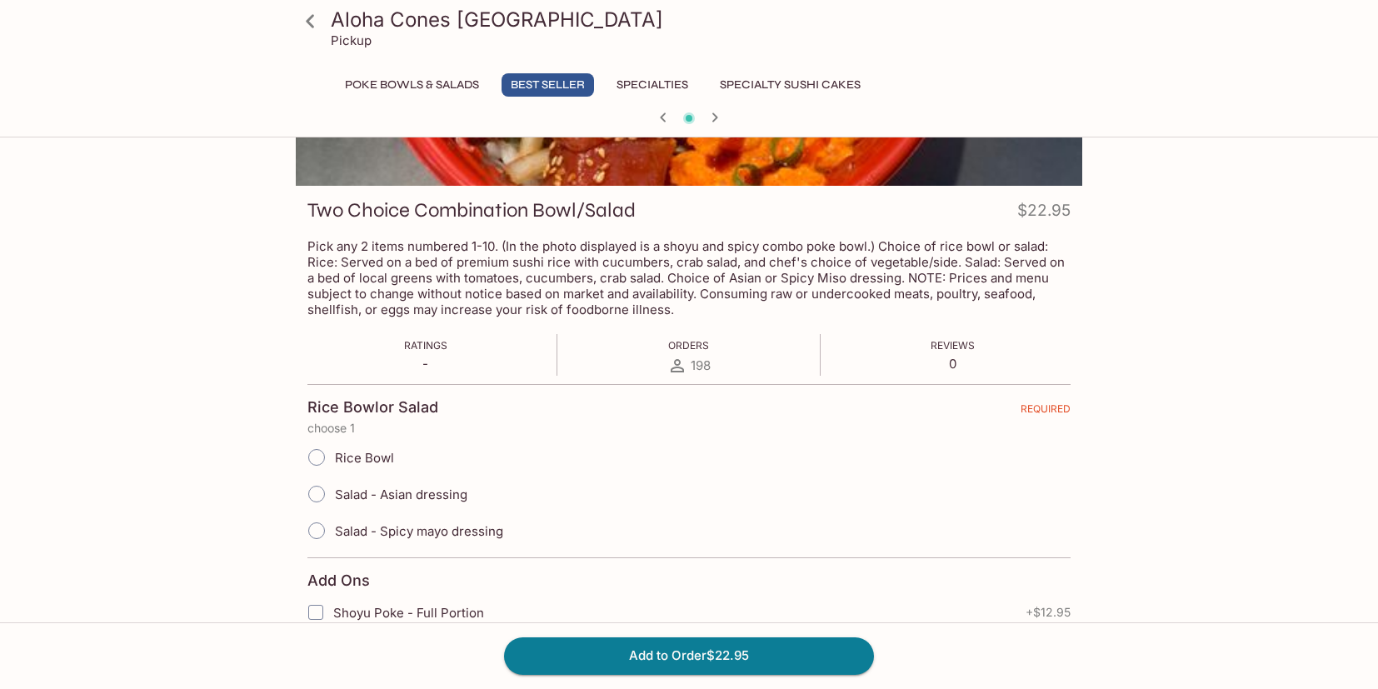
click at [310, 461] on input "Rice Bowl" at bounding box center [316, 457] width 35 height 35
radio input "true"
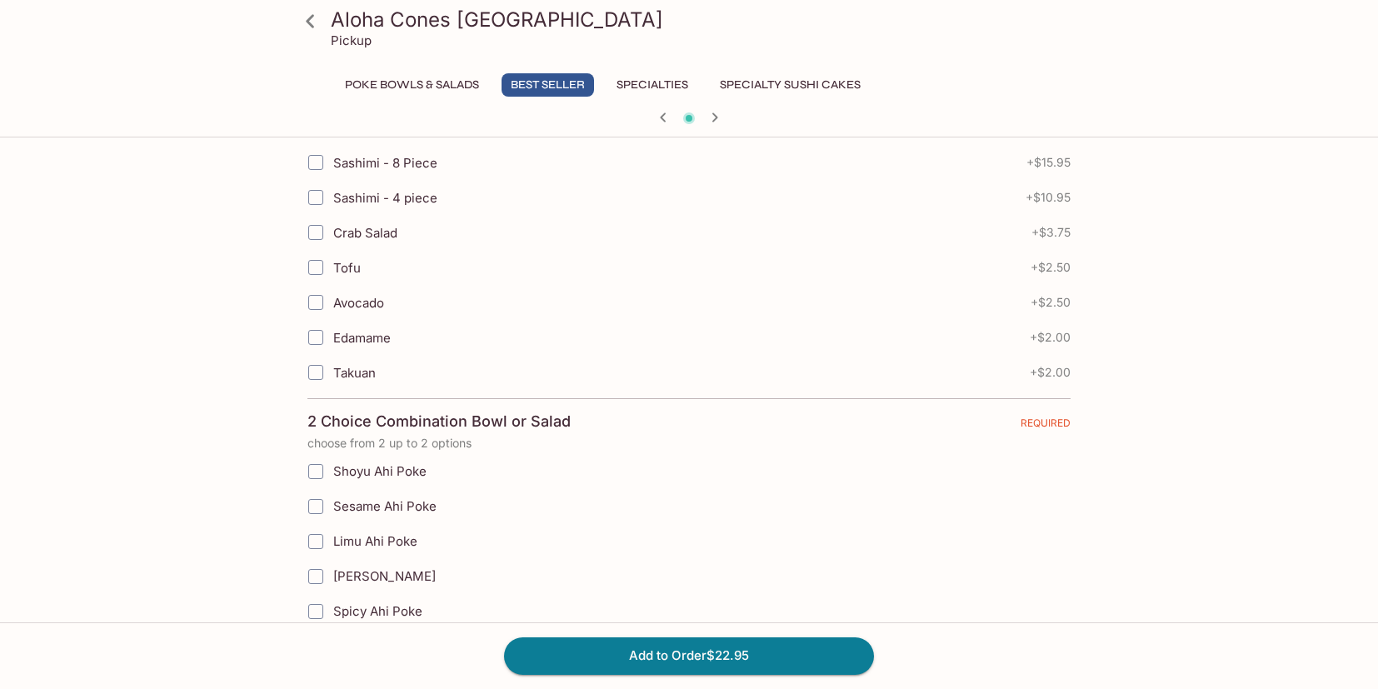
scroll to position [700, 0]
click at [319, 513] on input "Sesame Ahi Poke" at bounding box center [315, 505] width 33 height 33
checkbox input "true"
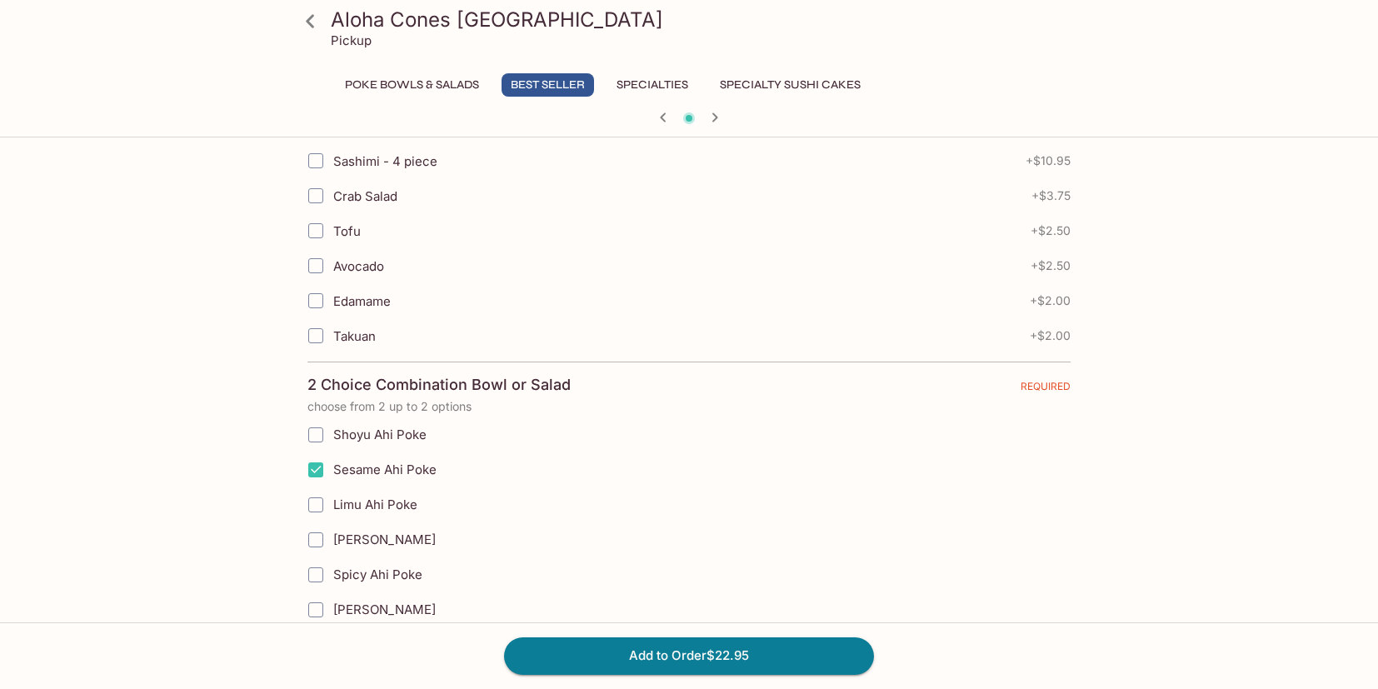
scroll to position [737, 0]
click at [317, 579] on input "Spicy Ahi Poke" at bounding box center [315, 573] width 33 height 33
checkbox input "true"
click at [636, 662] on button "Add to Order $22.95" at bounding box center [689, 655] width 370 height 37
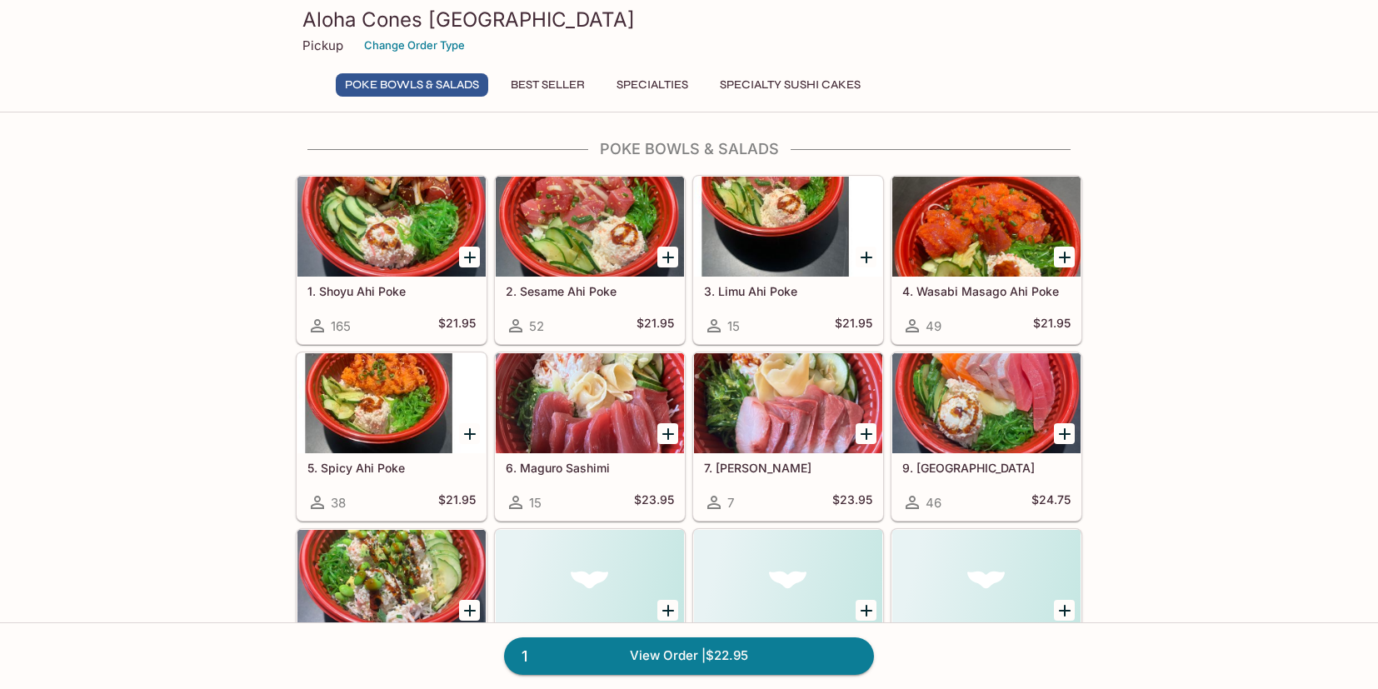
scroll to position [436, 0]
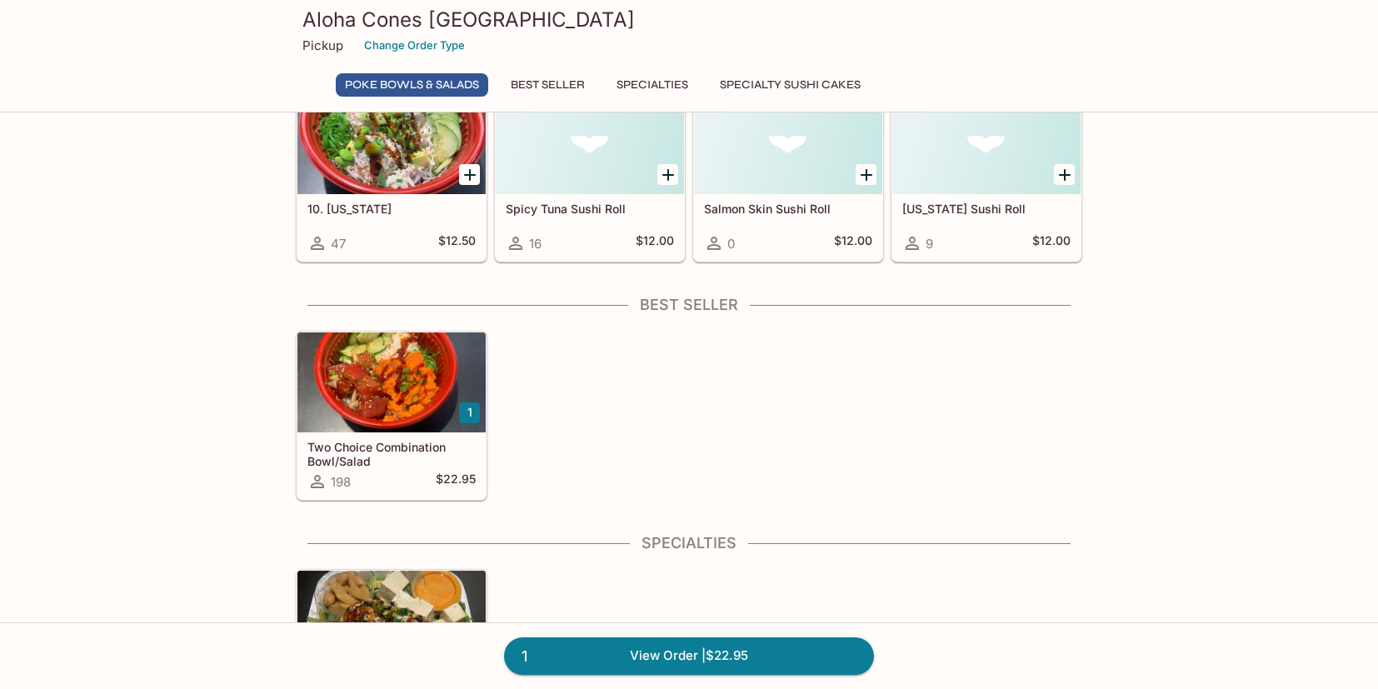
click at [369, 375] on div at bounding box center [391, 382] width 188 height 100
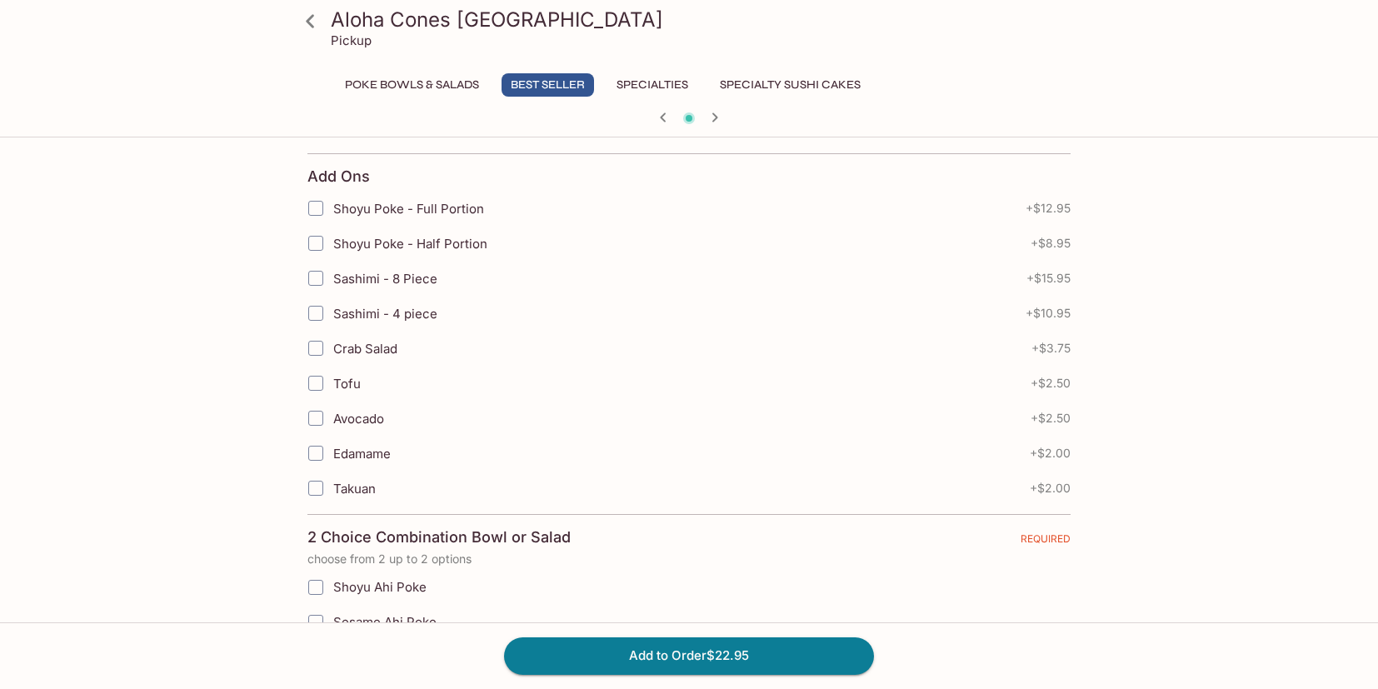
scroll to position [736, 0]
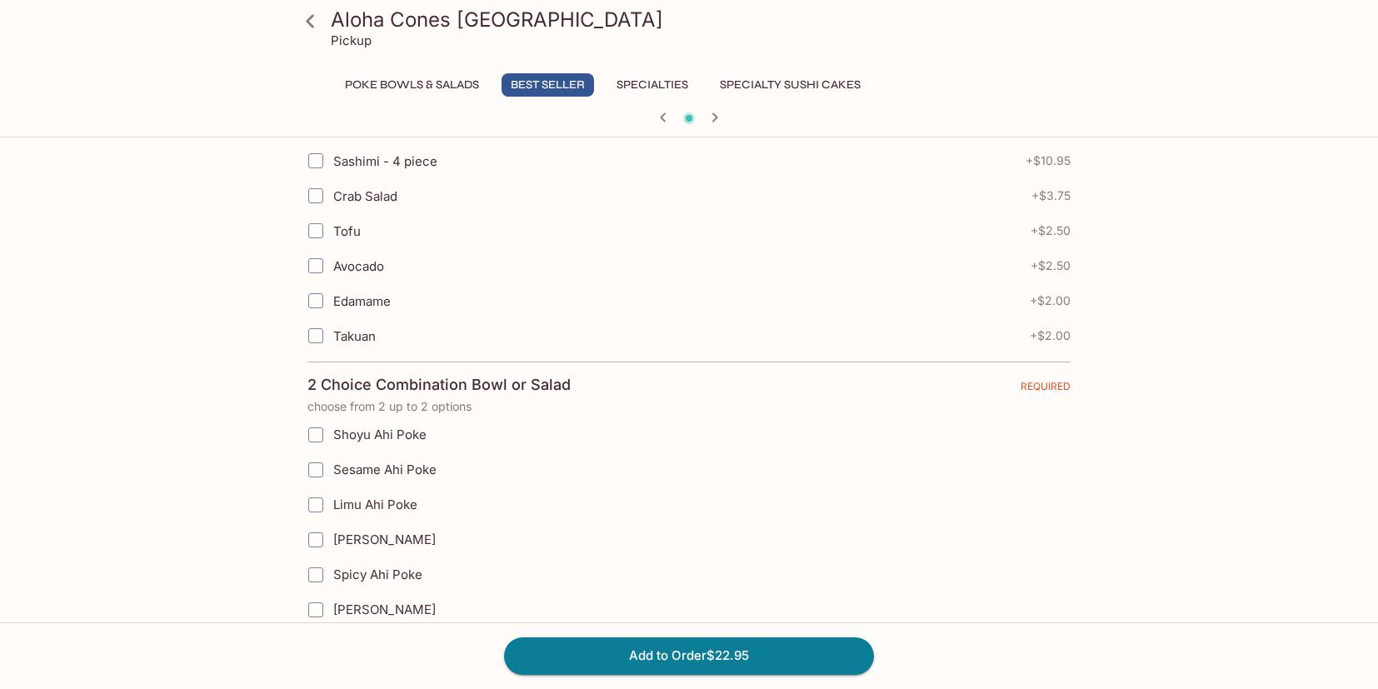
click at [375, 473] on span "Sesame Ahi Poke" at bounding box center [384, 470] width 103 height 16
click at [332, 473] on input "Sesame Ahi Poke" at bounding box center [315, 469] width 33 height 33
checkbox input "true"
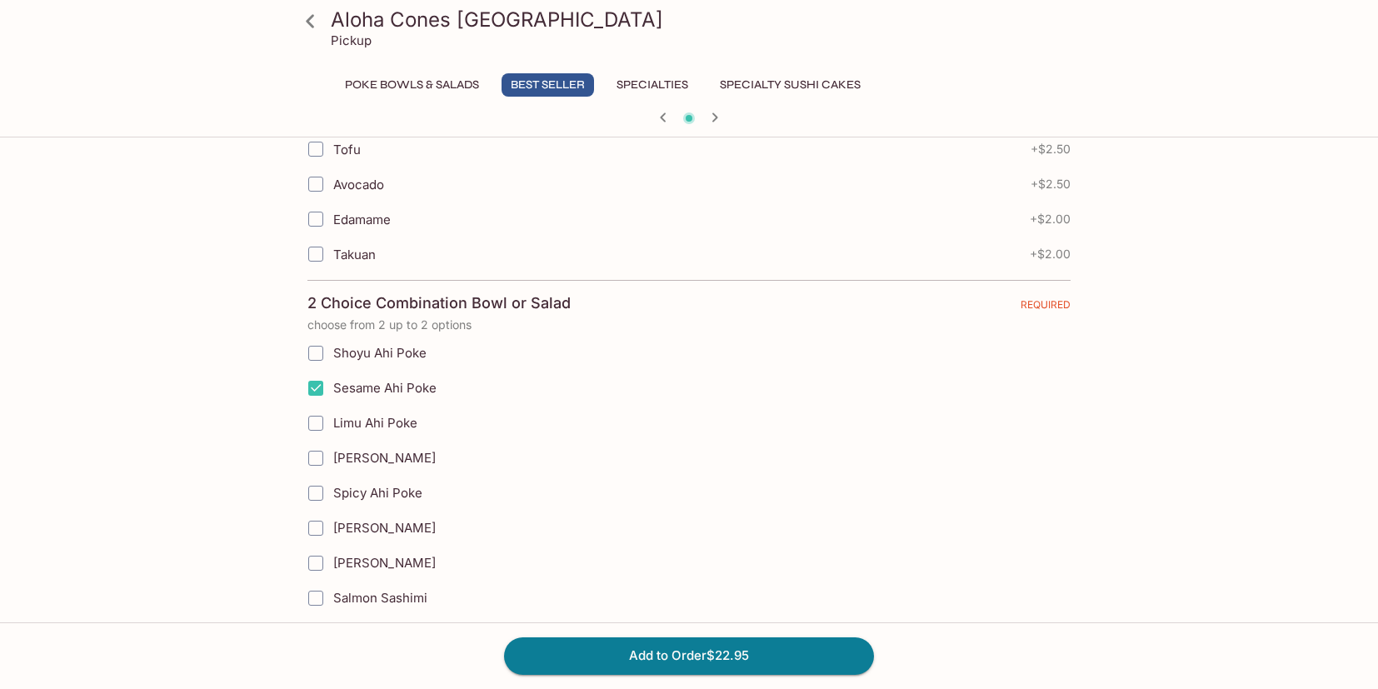
scroll to position [857, 0]
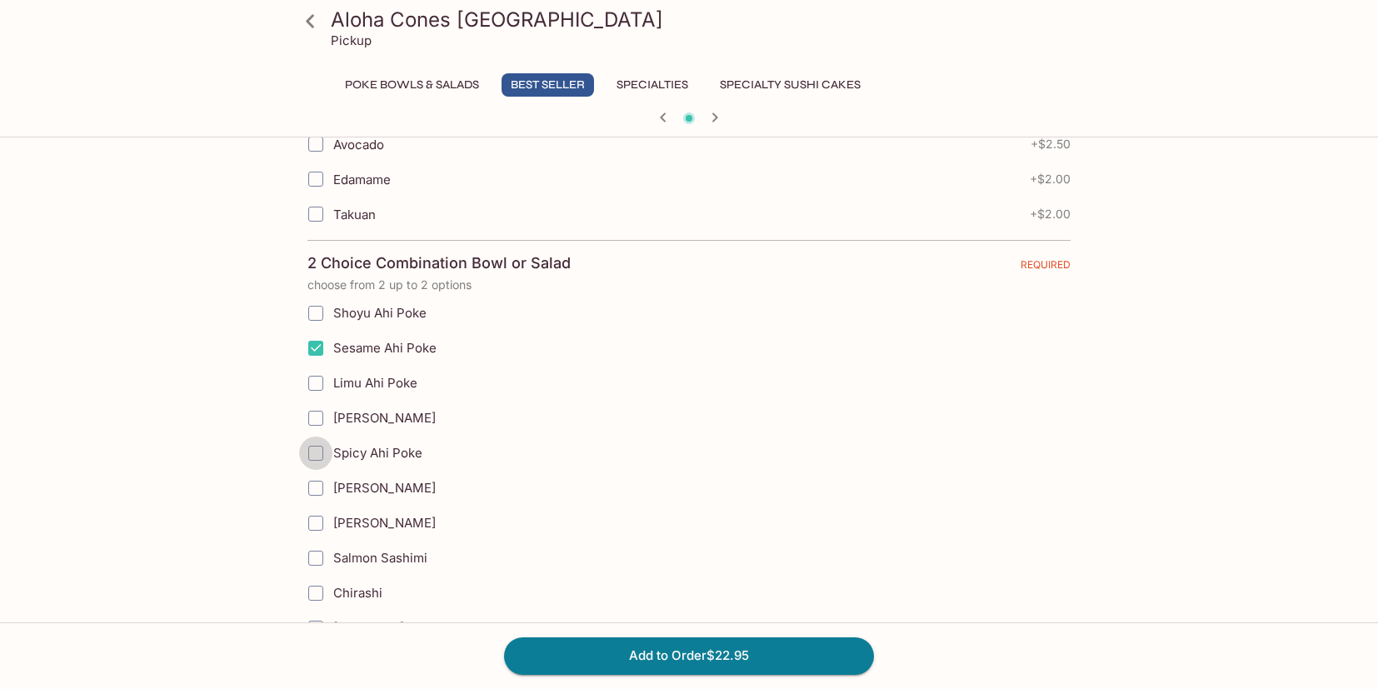
click at [324, 457] on input "Spicy Ahi Poke" at bounding box center [315, 453] width 33 height 33
checkbox input "true"
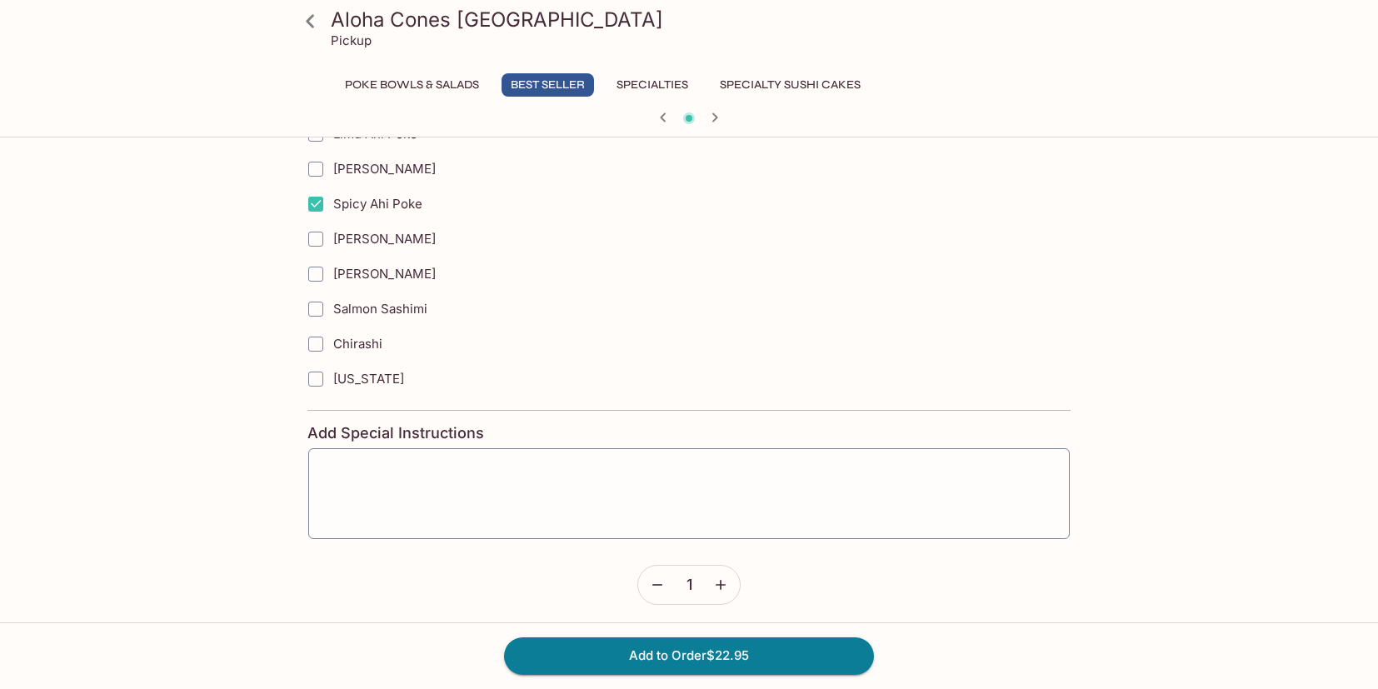
scroll to position [1113, 0]
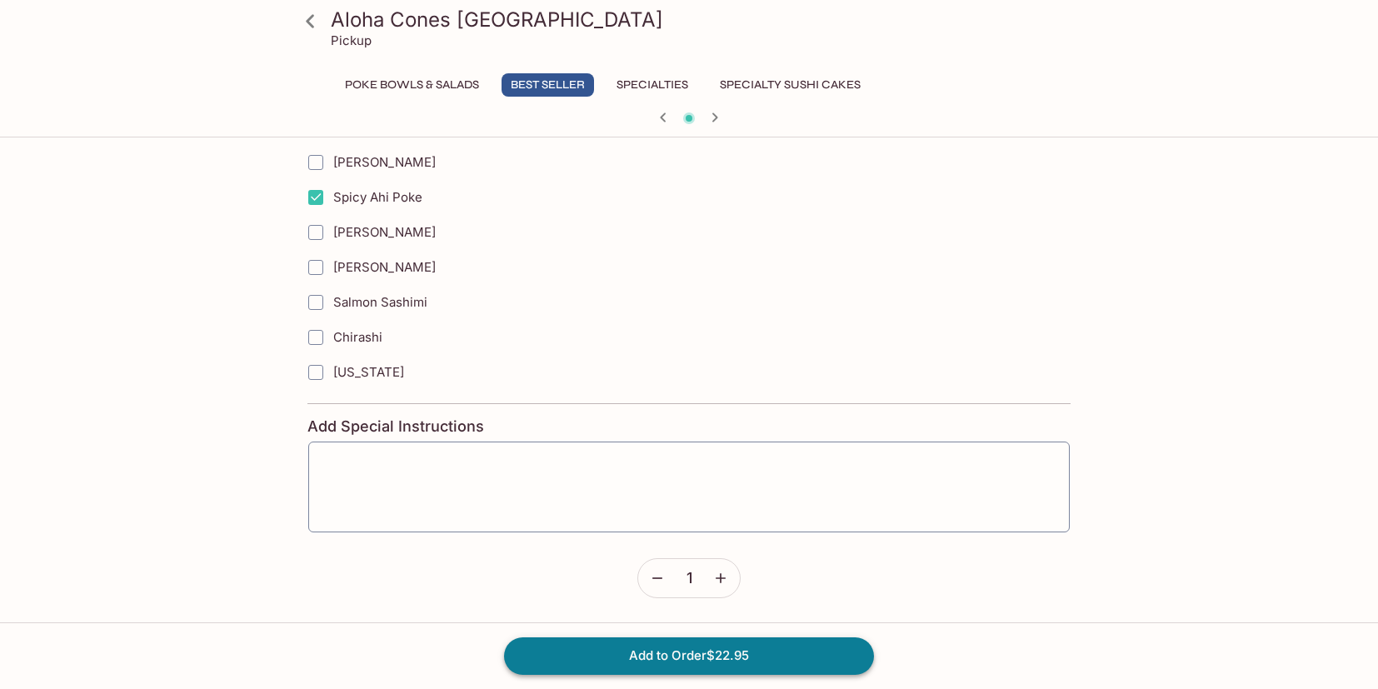
click at [735, 656] on button "Add to Order $22.95" at bounding box center [689, 655] width 370 height 37
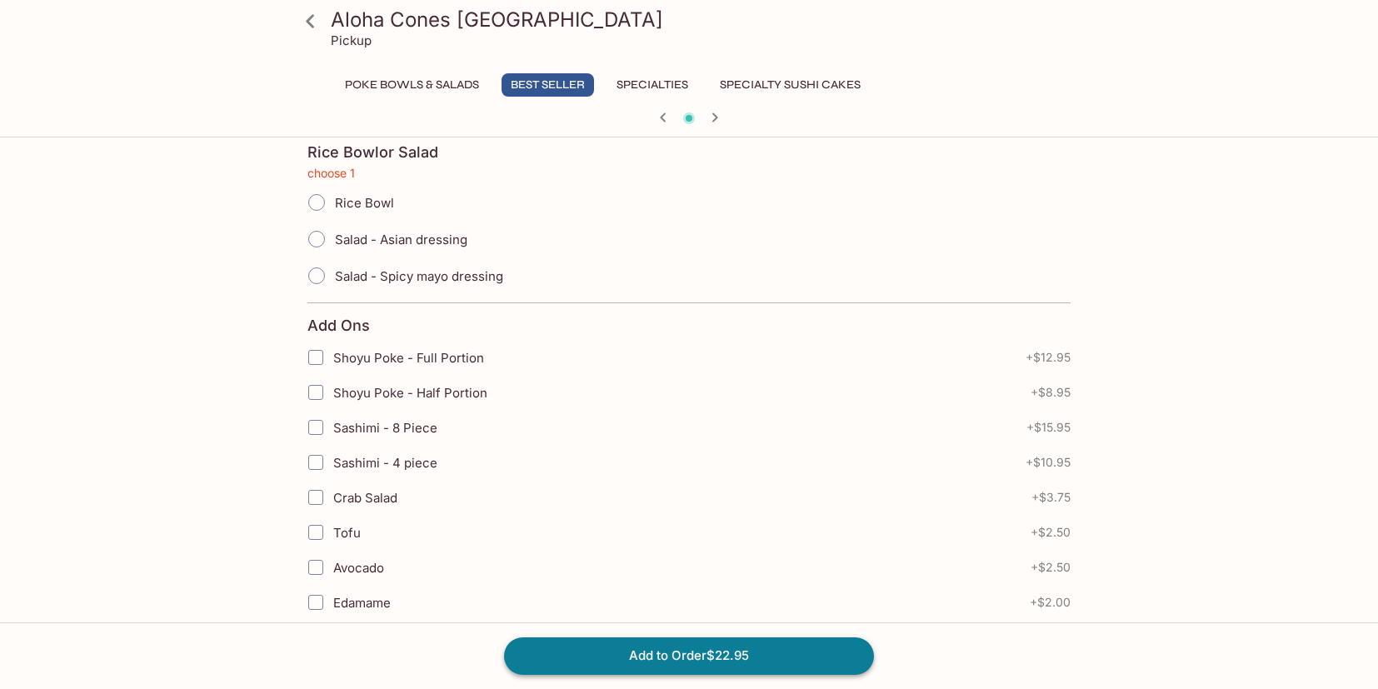
scroll to position [298, 0]
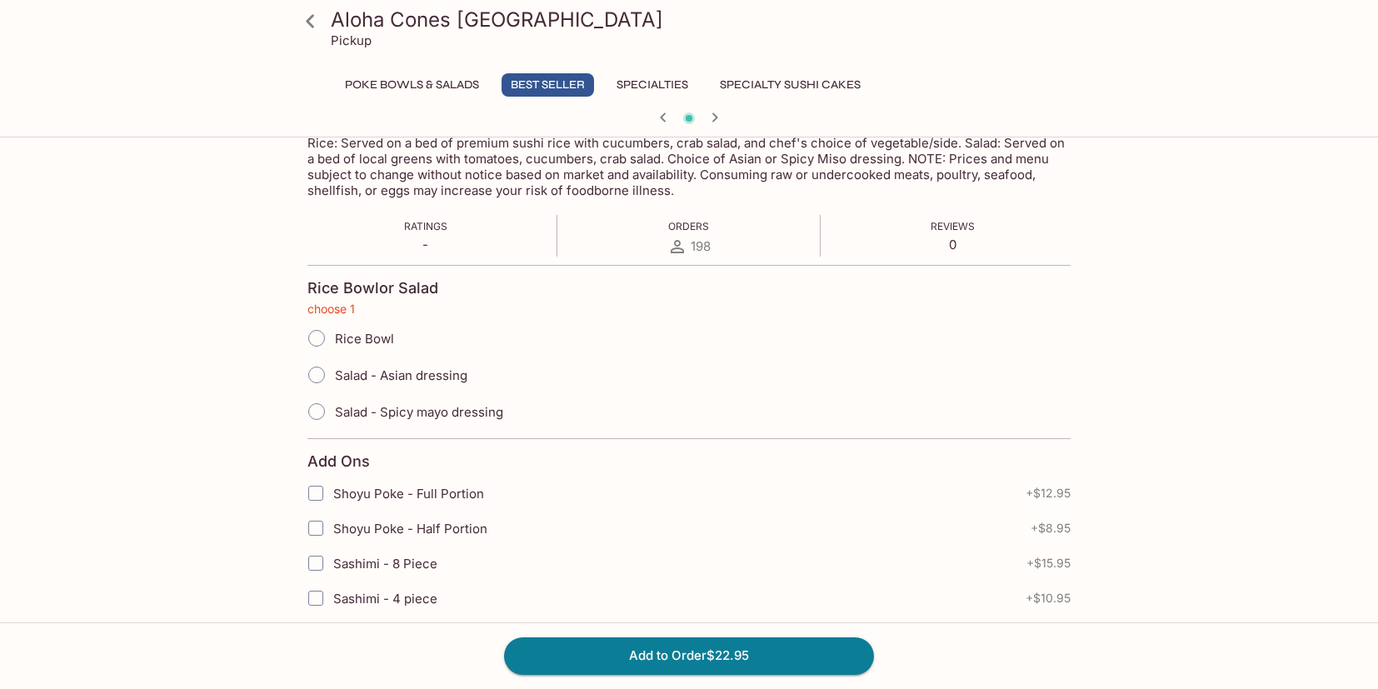
click at [335, 334] on span "Rice Bowl" at bounding box center [364, 339] width 59 height 16
click at [334, 334] on input "Rice Bowl" at bounding box center [316, 338] width 35 height 35
radio input "true"
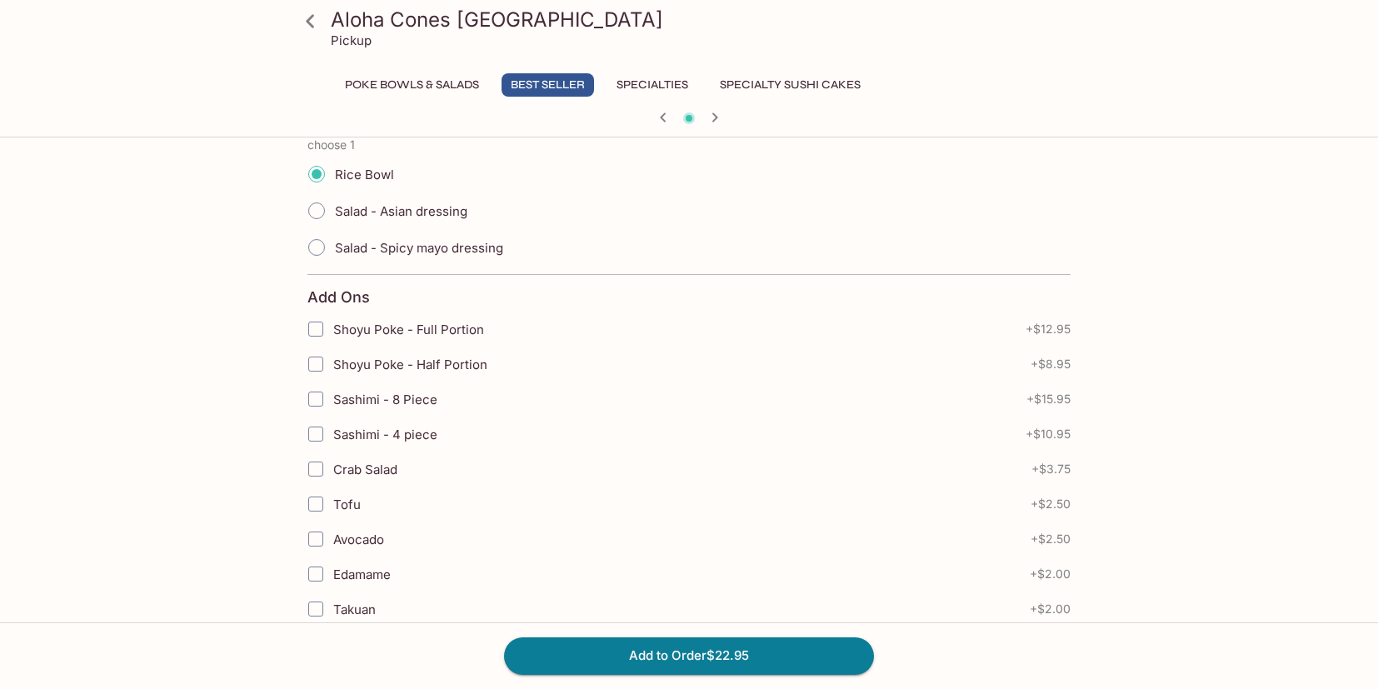
scroll to position [923, 0]
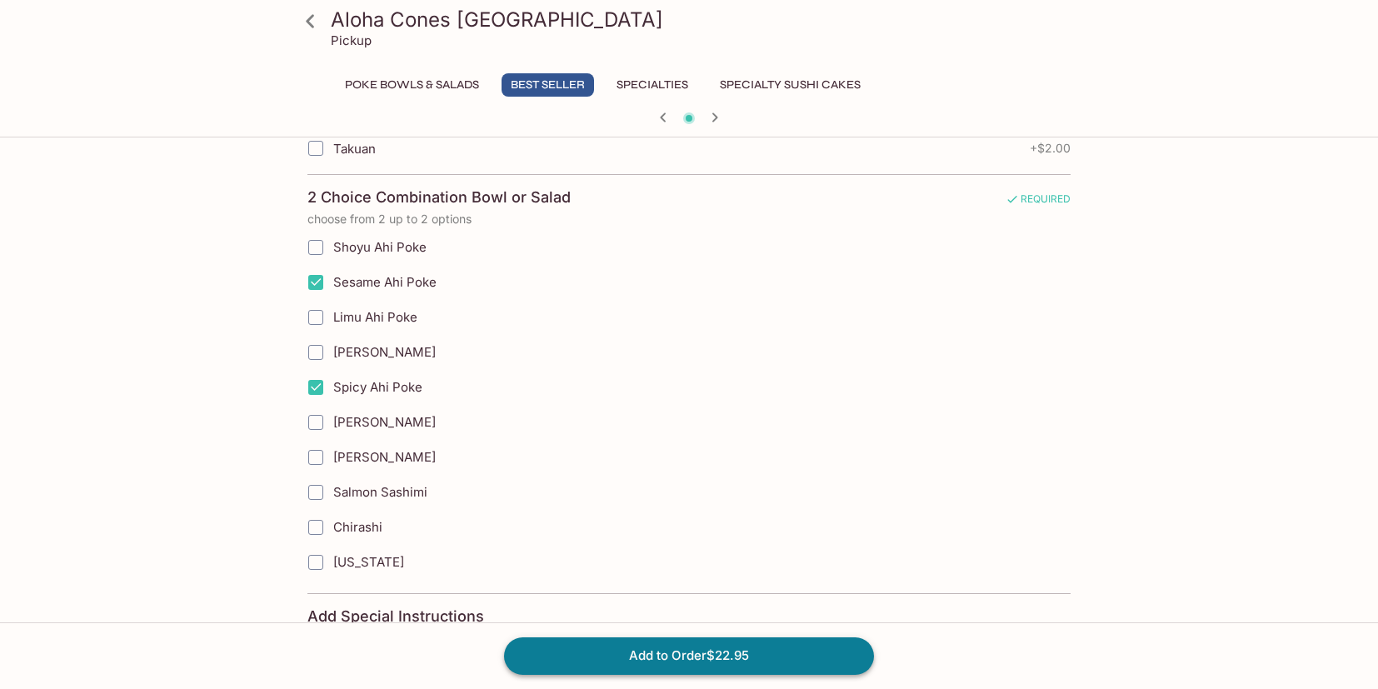
click at [649, 651] on button "Add to Order $22.95" at bounding box center [689, 655] width 370 height 37
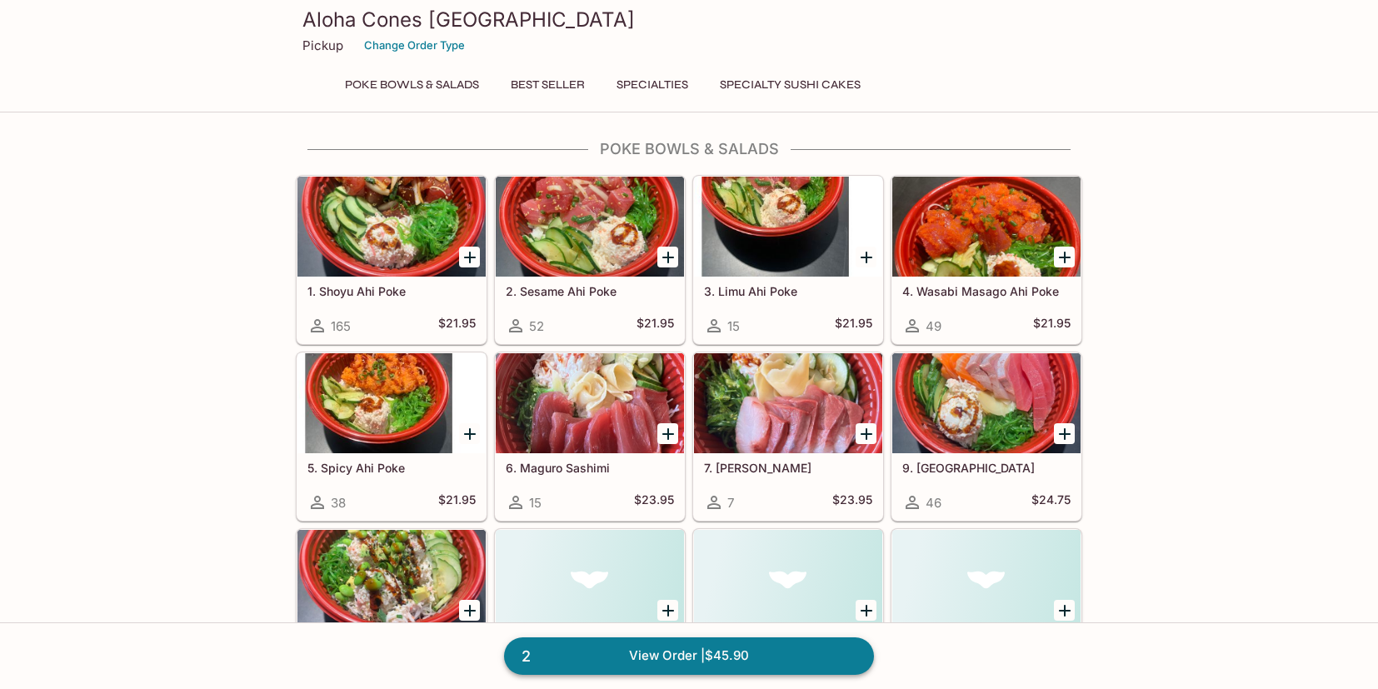
click at [648, 655] on link "2 View Order | $45.90" at bounding box center [689, 655] width 370 height 37
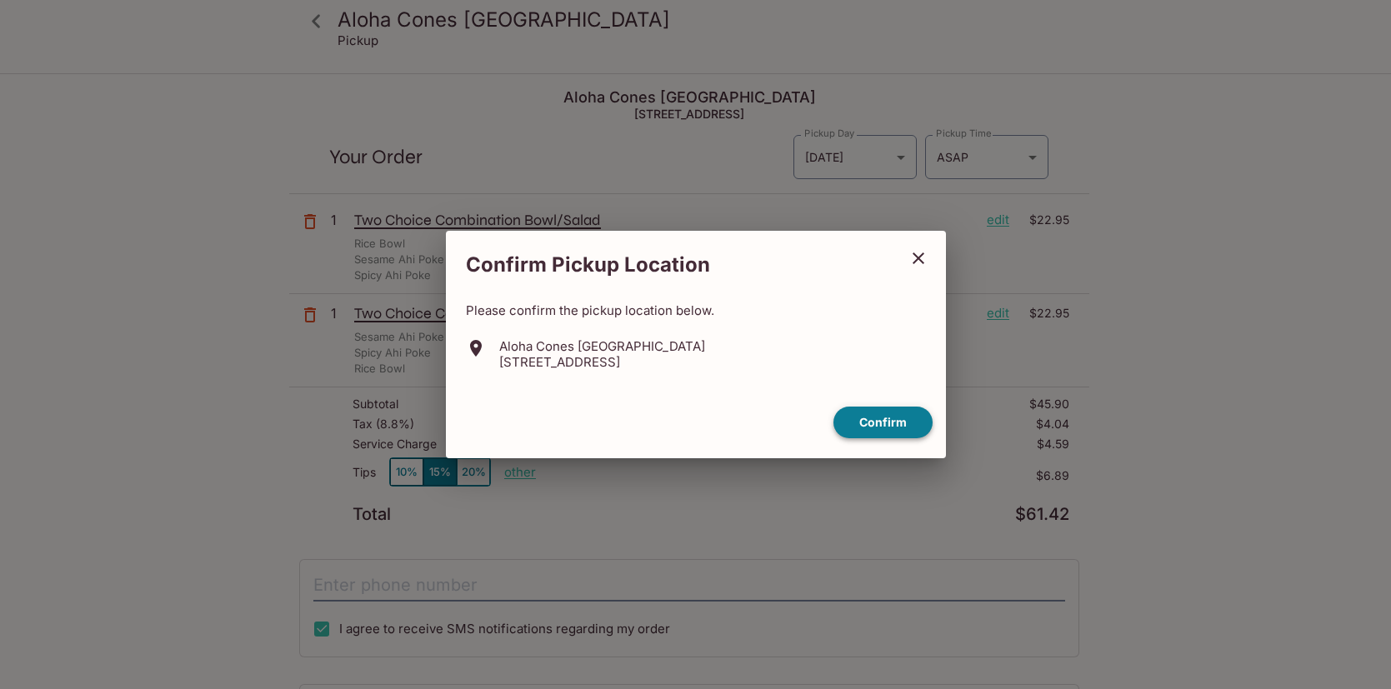
click at [879, 415] on button "Confirm" at bounding box center [882, 423] width 99 height 32
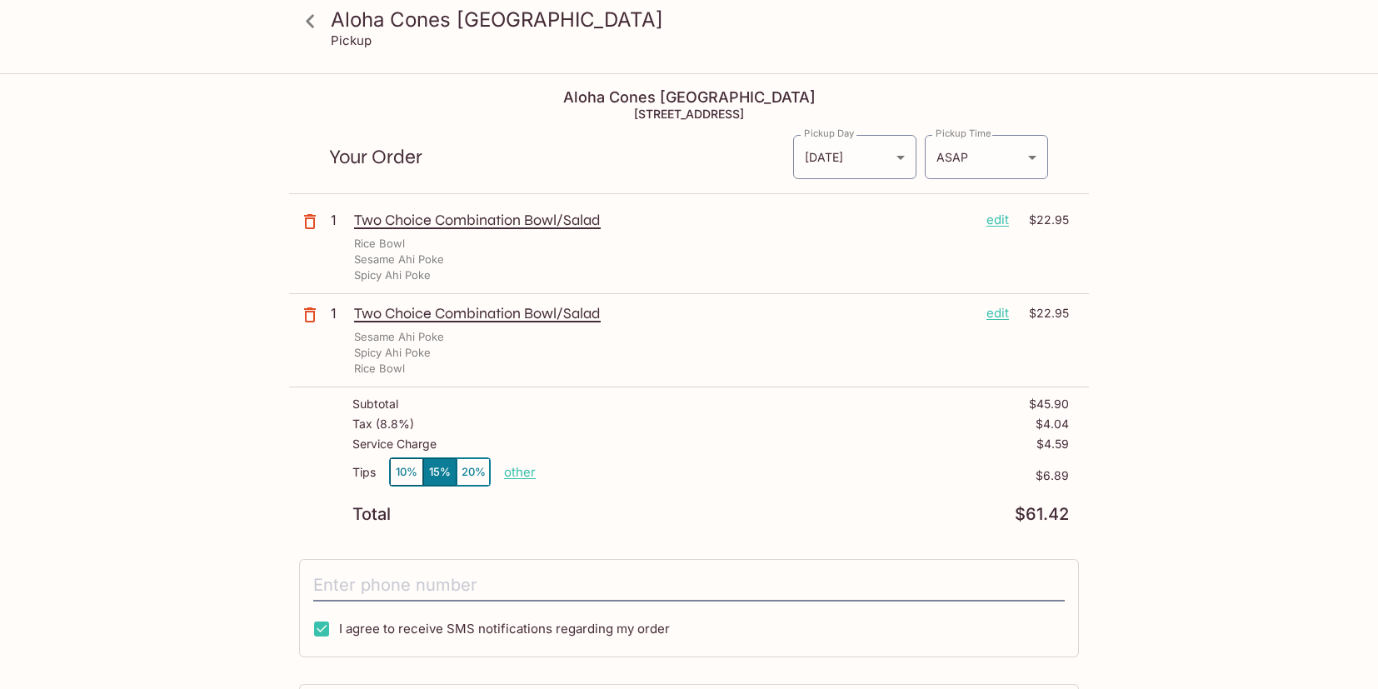
click at [511, 478] on p "other" at bounding box center [520, 472] width 32 height 16
drag, startPoint x: 612, startPoint y: 477, endPoint x: 1041, endPoint y: 443, distance: 429.6
click at [913, 457] on div "Tips 10% 15% 20% Done 6.89 $6.89" at bounding box center [710, 481] width 717 height 49
type input "0.00"
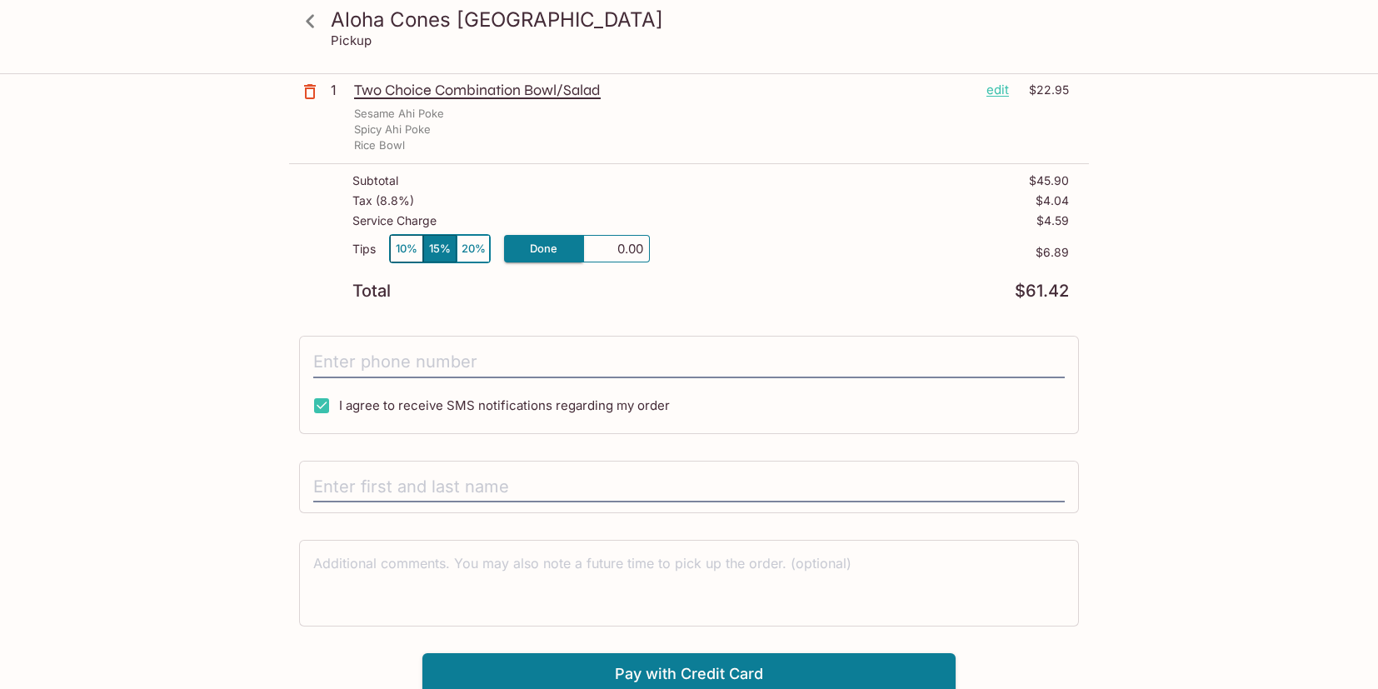
scroll to position [229, 0]
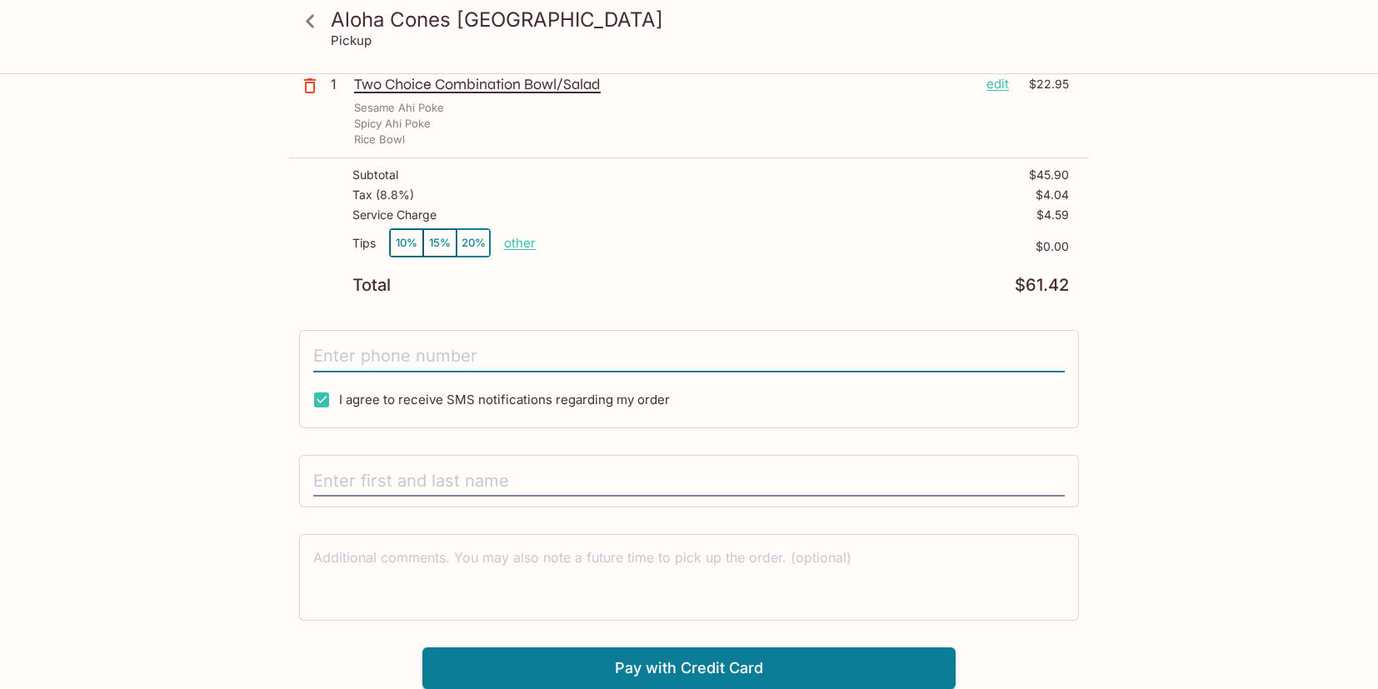
click at [562, 345] on input "tel" at bounding box center [689, 357] width 752 height 32
type input "8474524723"
click at [426, 477] on input "text" at bounding box center [689, 482] width 752 height 32
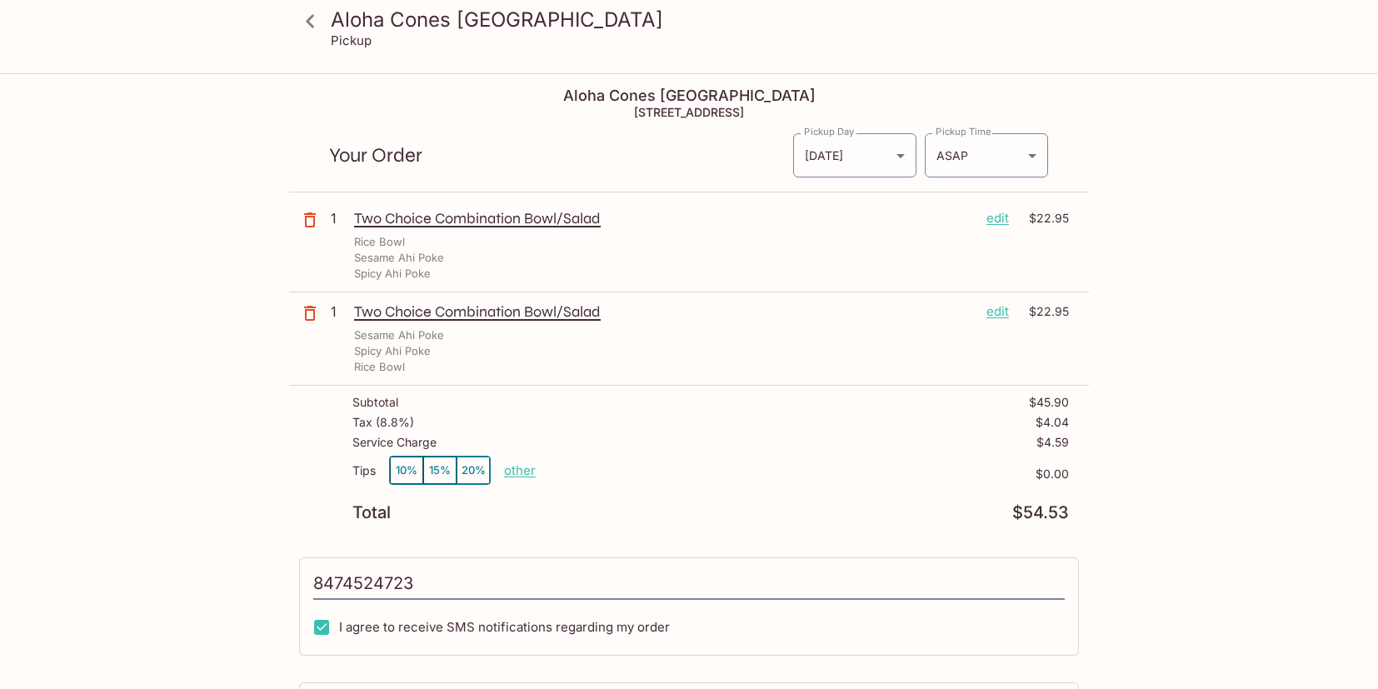
scroll to position [0, 0]
type input "[PERSON_NAME]"
click at [1037, 151] on body "Aloha Cones [GEOGRAPHIC_DATA] Pickup Aloha Cones [GEOGRAPHIC_DATA] [STREET_ADDR…" at bounding box center [695, 419] width 1391 height 689
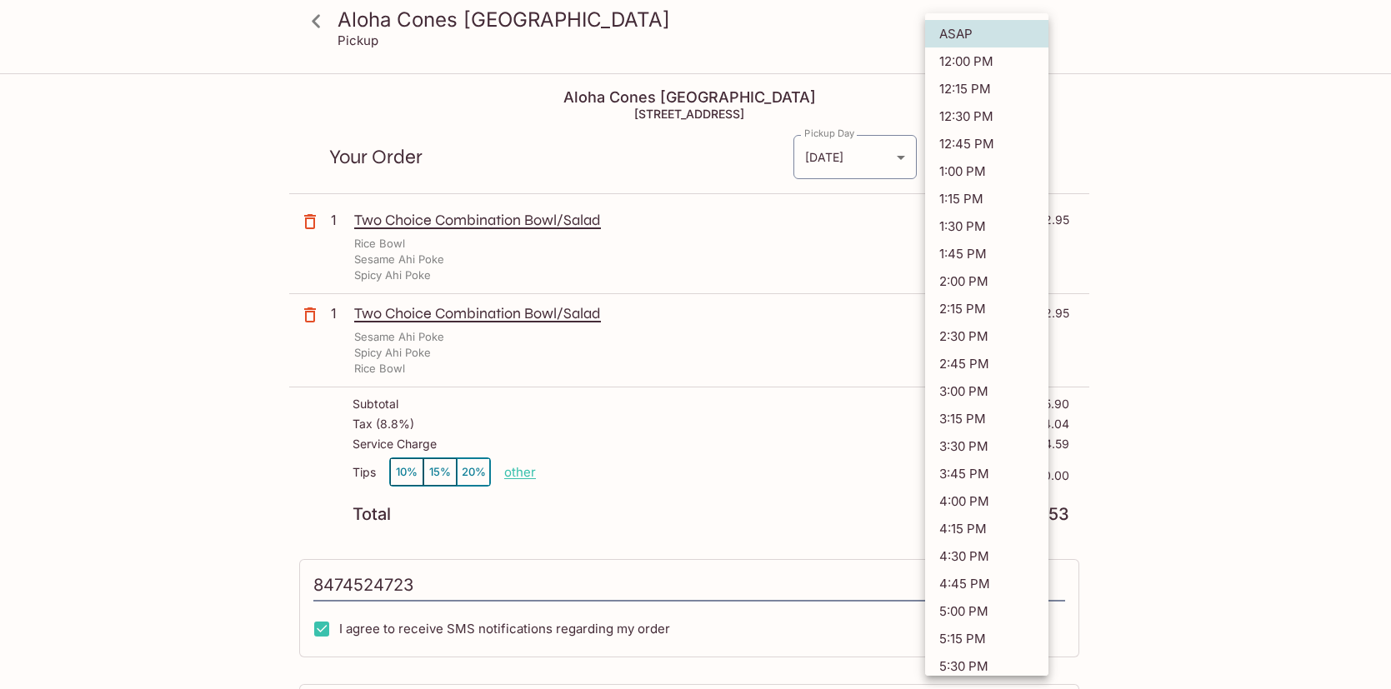
click at [1196, 149] on div at bounding box center [695, 344] width 1391 height 689
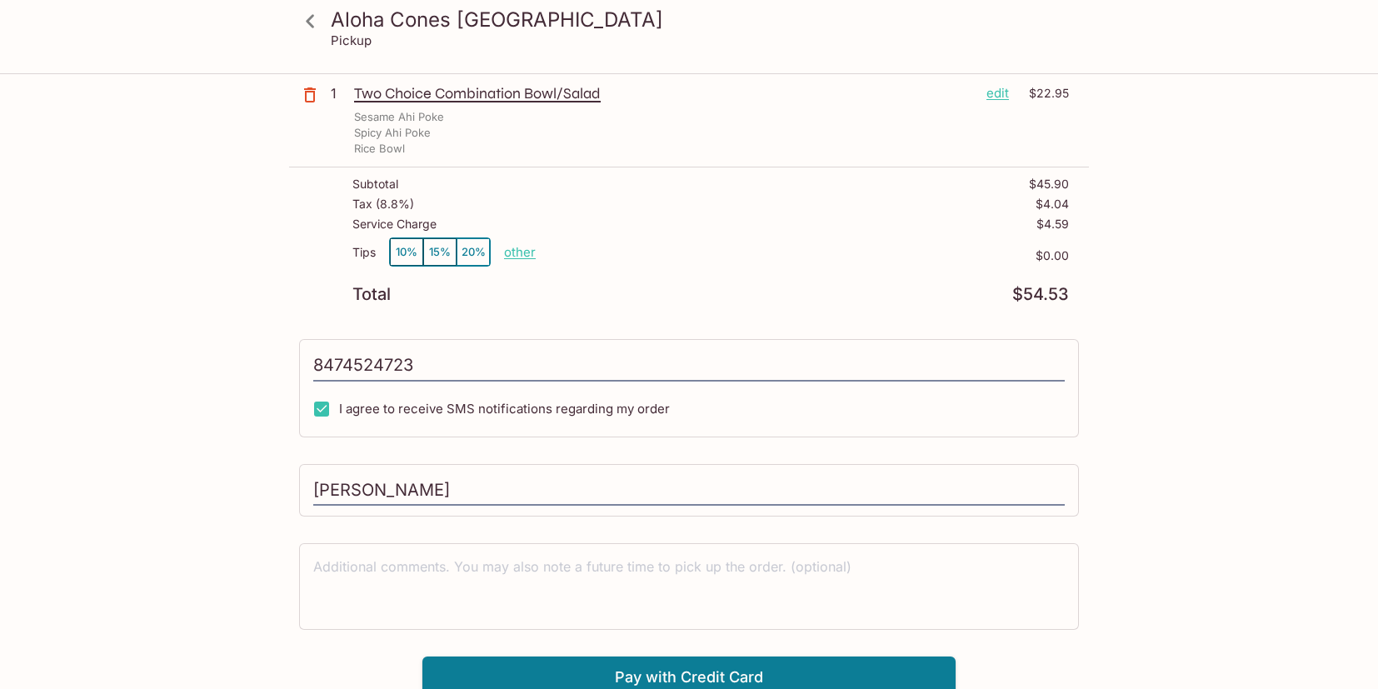
scroll to position [229, 0]
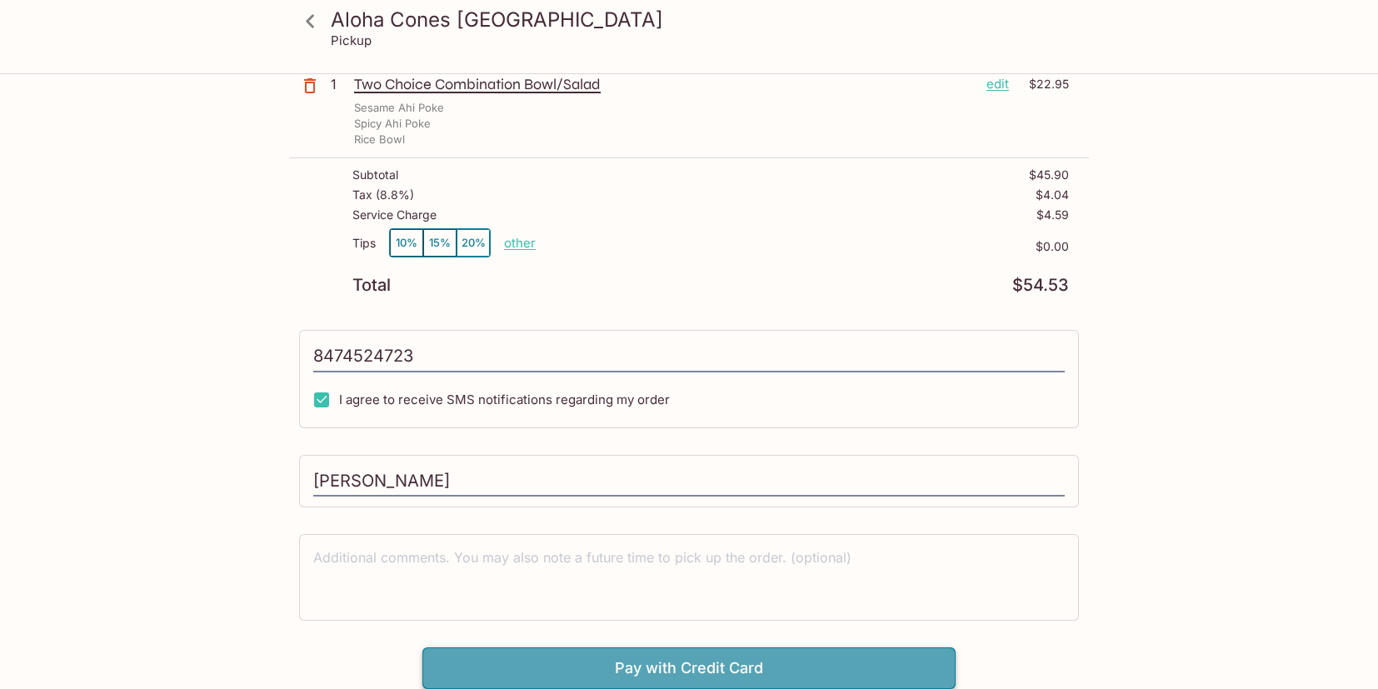
click at [622, 670] on button "Pay with Credit Card" at bounding box center [688, 668] width 533 height 42
type input "[PHONE_NUMBER]"
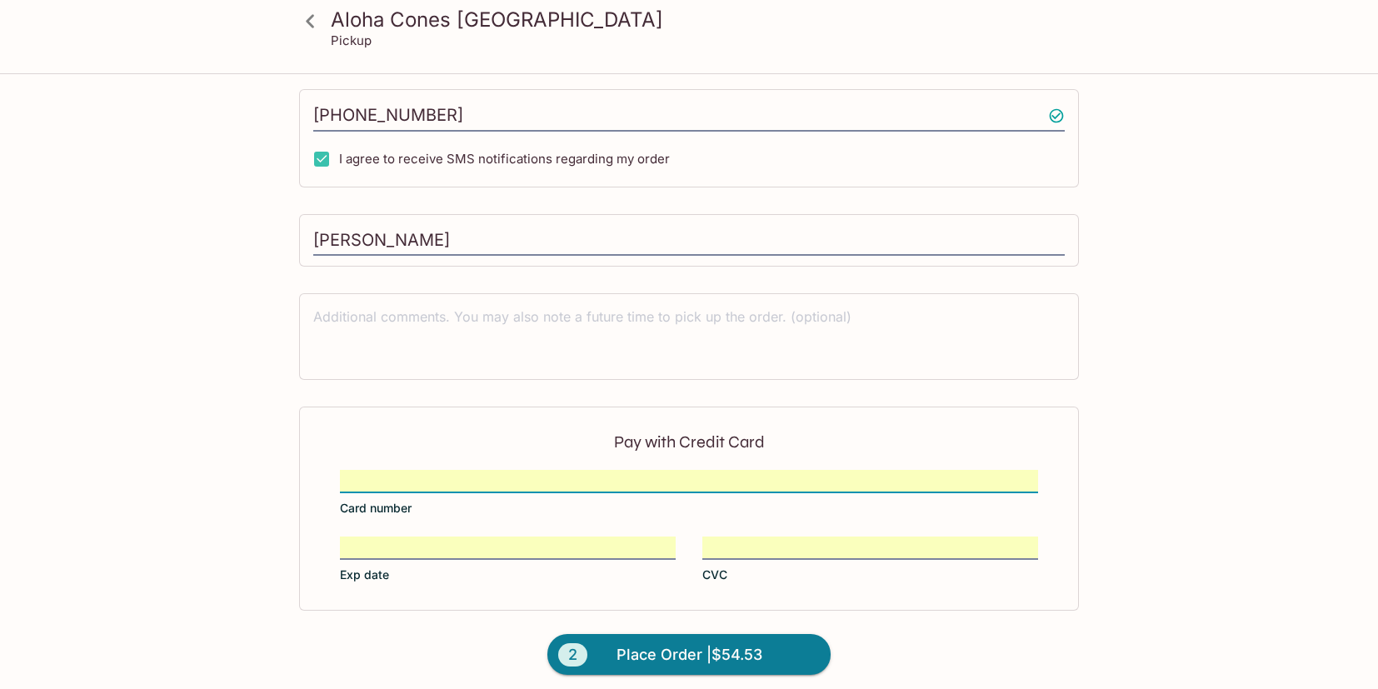
scroll to position [479, 0]
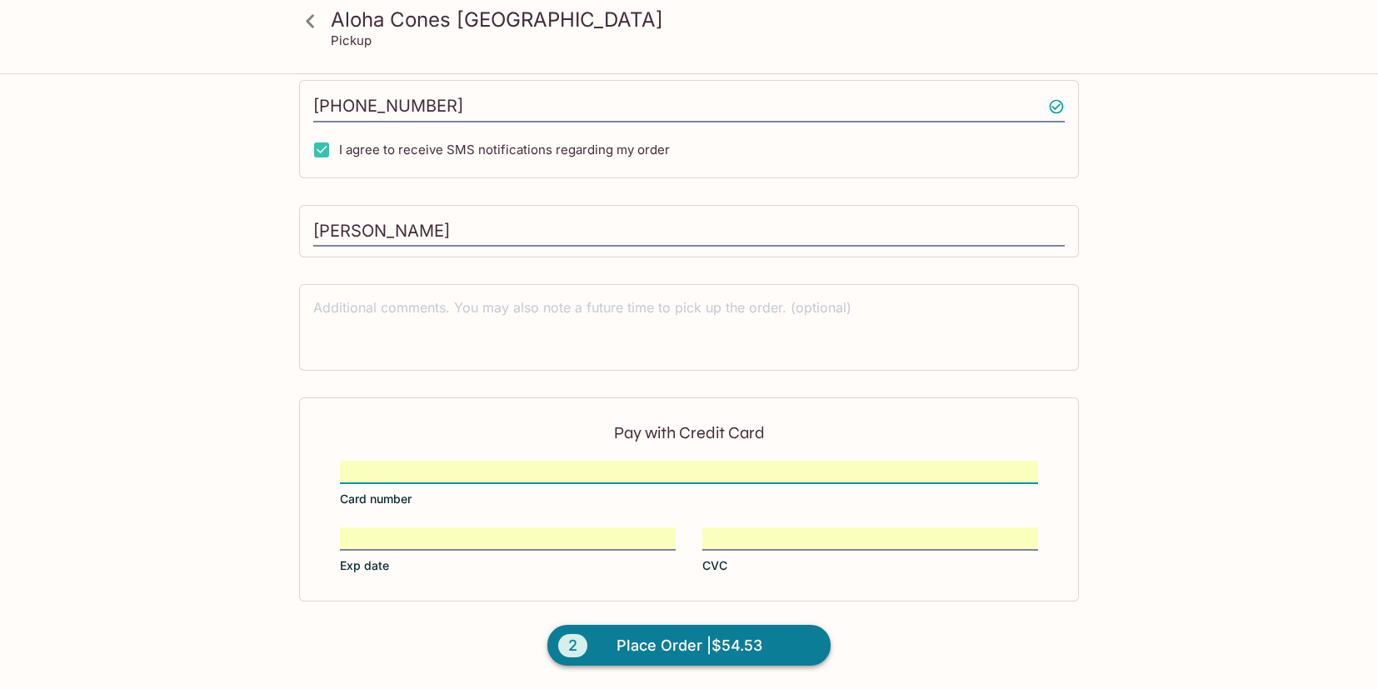
click at [693, 646] on span "Place Order | $54.53" at bounding box center [690, 645] width 146 height 27
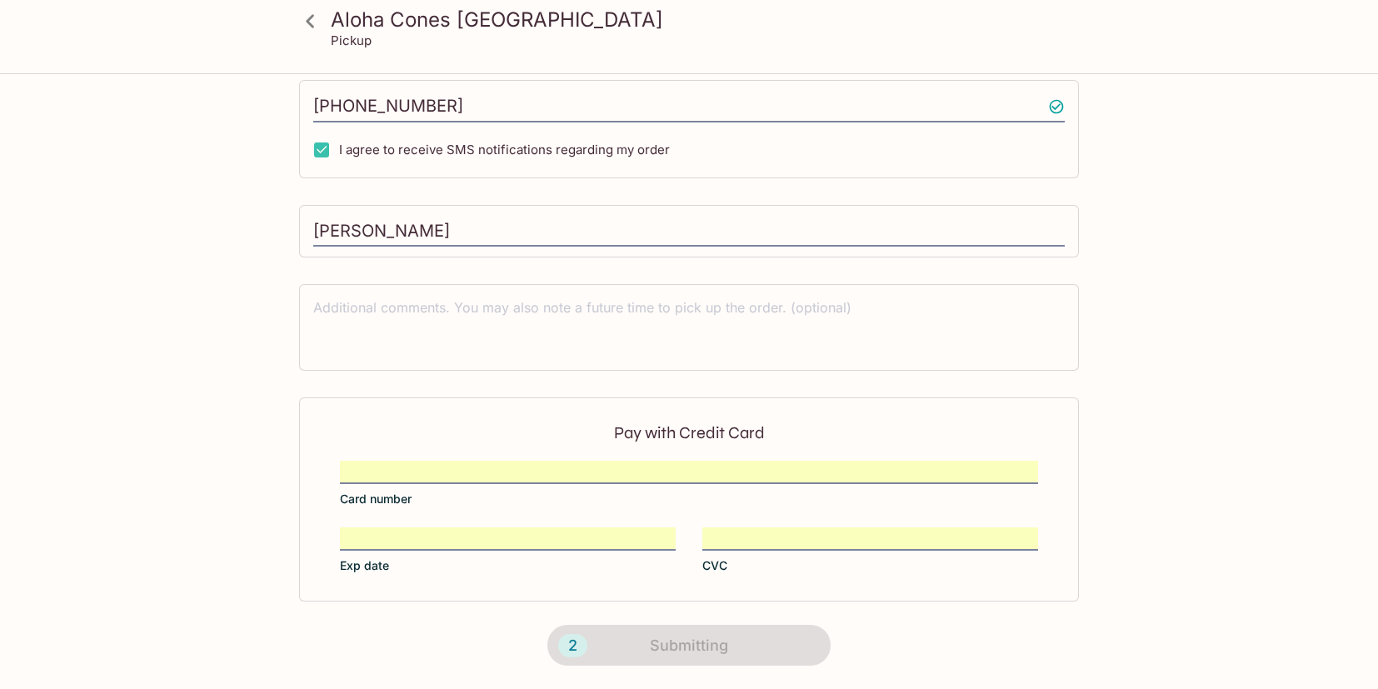
scroll to position [279, 0]
